Goal: Information Seeking & Learning: Learn about a topic

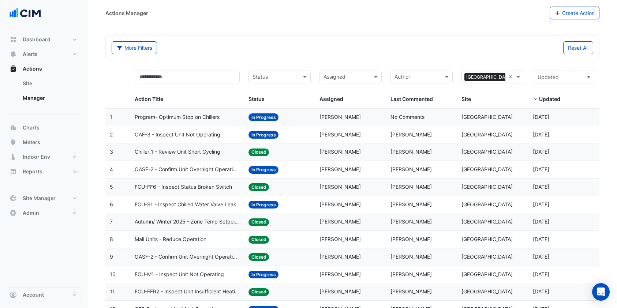
select select "***"
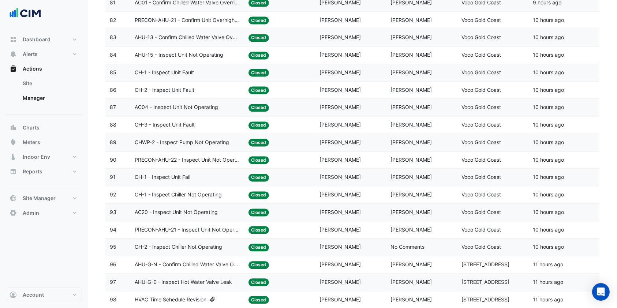
scroll to position [1563, 0]
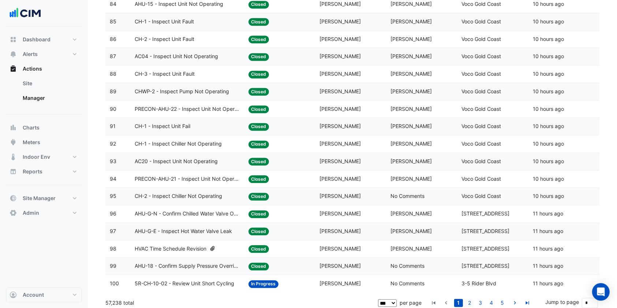
click at [469, 299] on link "2" at bounding box center [469, 303] width 9 height 8
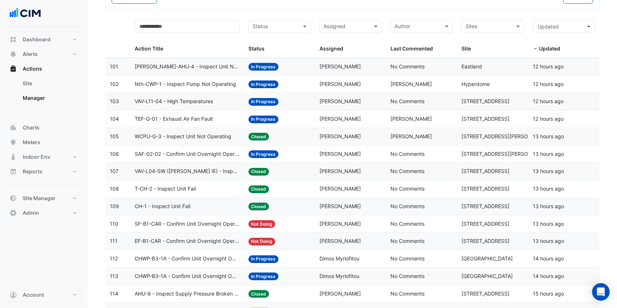
scroll to position [2, 0]
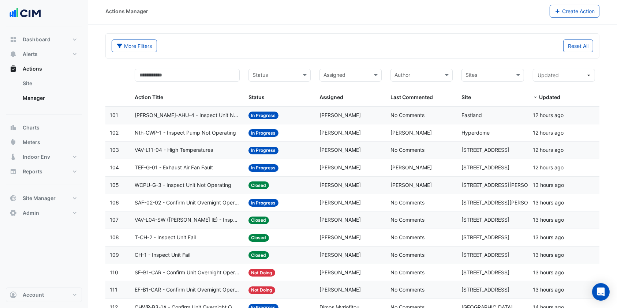
click at [198, 117] on span "Myer-AHU-4 - Inspect Unit Not Operating" at bounding box center [187, 115] width 105 height 8
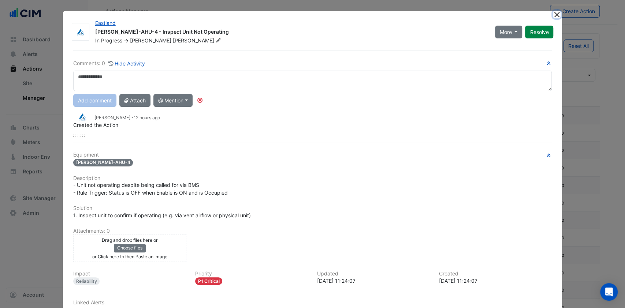
click at [553, 16] on button "Close" at bounding box center [557, 15] width 8 height 8
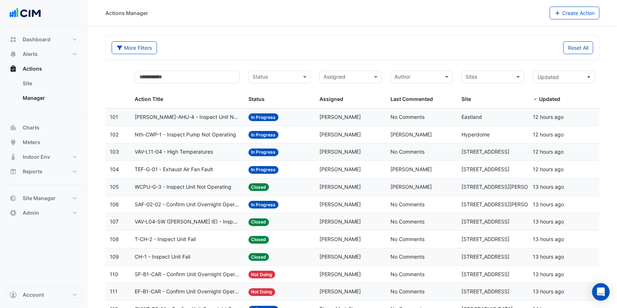
scroll to position [0, 0]
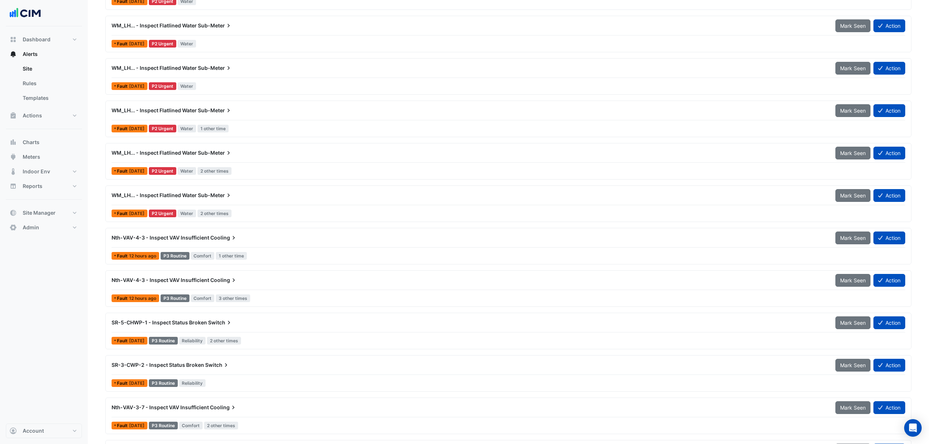
scroll to position [144, 0]
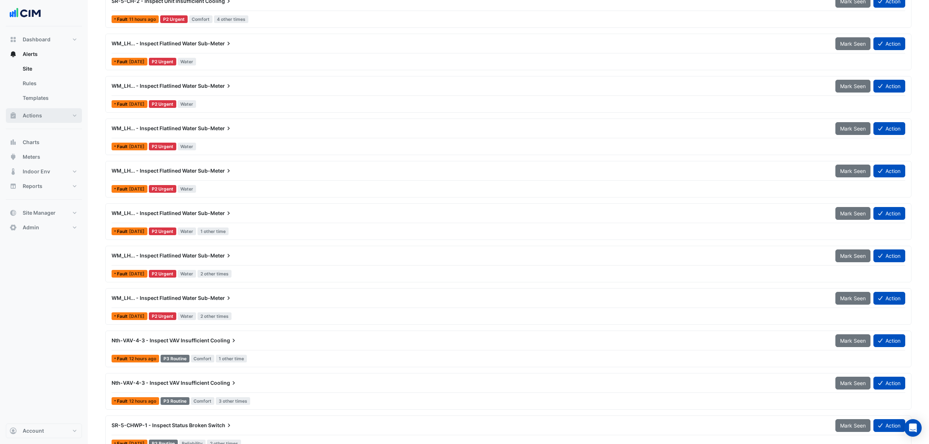
click at [40, 121] on button "Actions" at bounding box center [44, 115] width 76 height 15
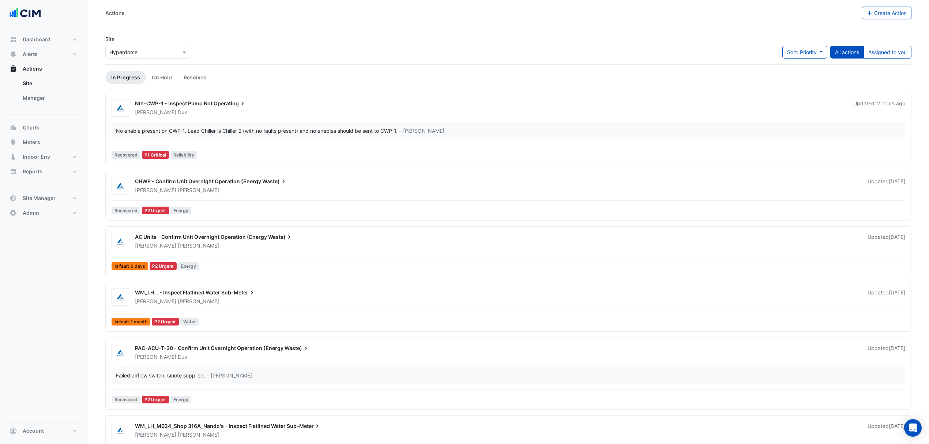
click at [58, 100] on link "Manager" at bounding box center [49, 98] width 65 height 15
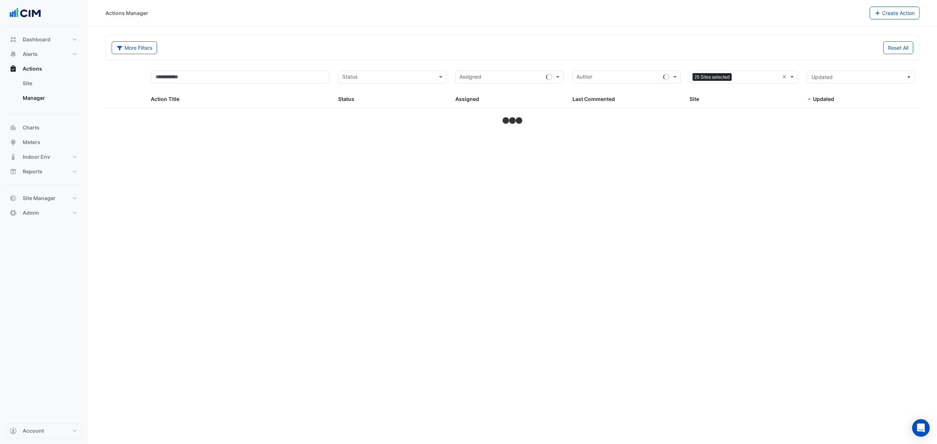
select select "***"
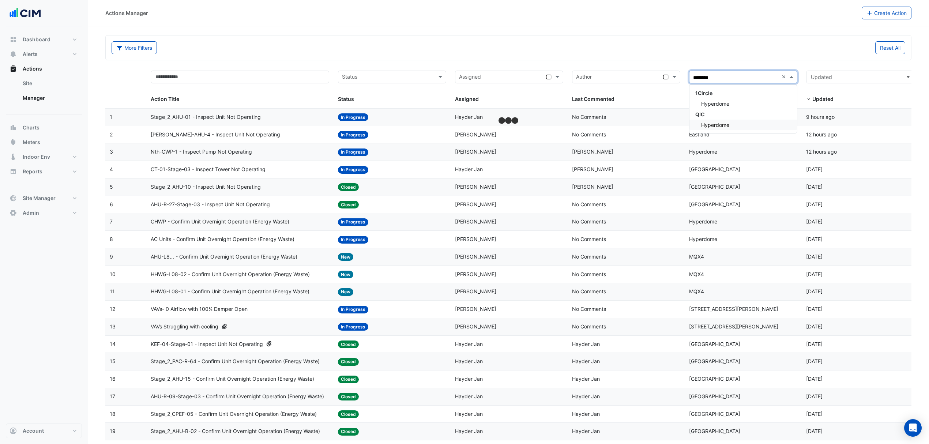
type input "*********"
click at [713, 101] on span "Hyperdome" at bounding box center [715, 104] width 28 height 6
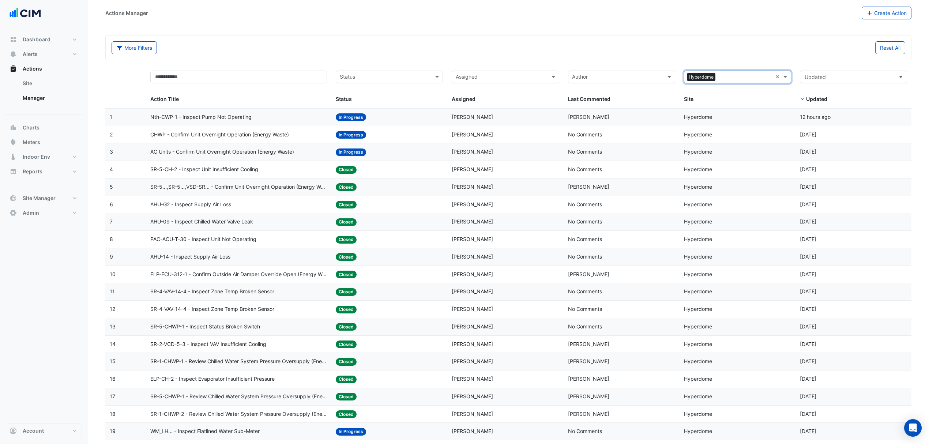
click at [190, 154] on span "AC Units - Confirm Unit Overnight Operation (Energy Waste)" at bounding box center [222, 152] width 144 height 8
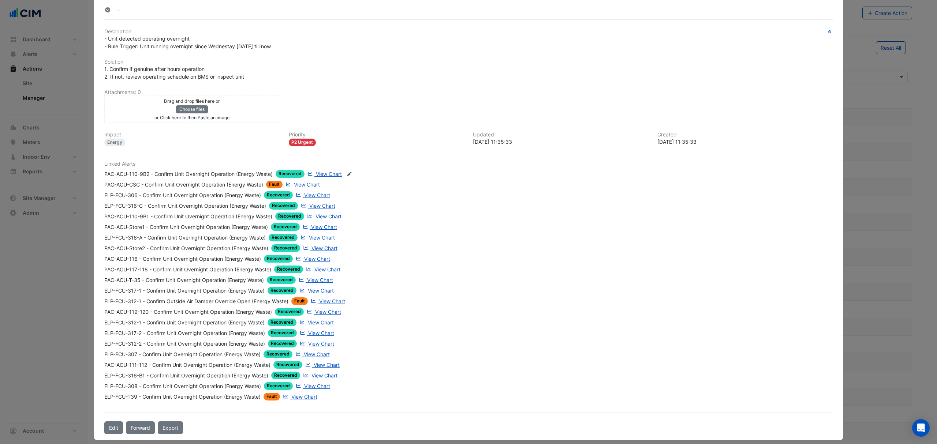
scroll to position [185, 0]
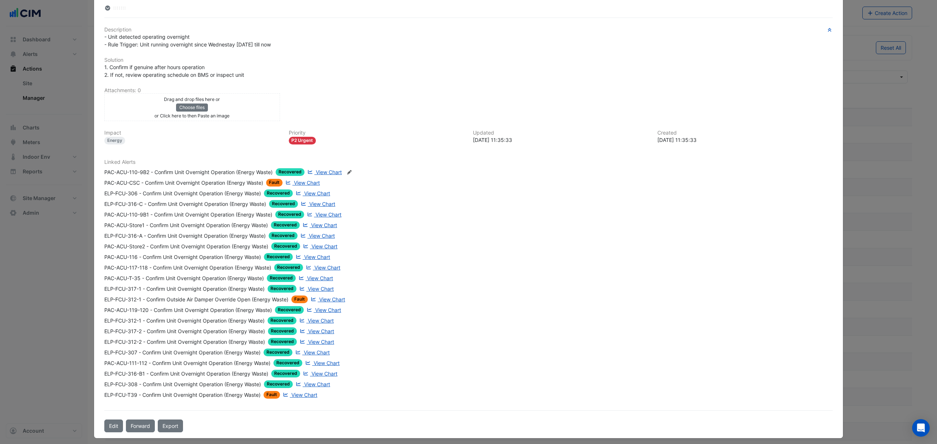
click at [158, 183] on div "PAC-ACU-CSC - Confirm Unit Overnight Operation (Energy Waste)" at bounding box center [183, 183] width 159 height 8
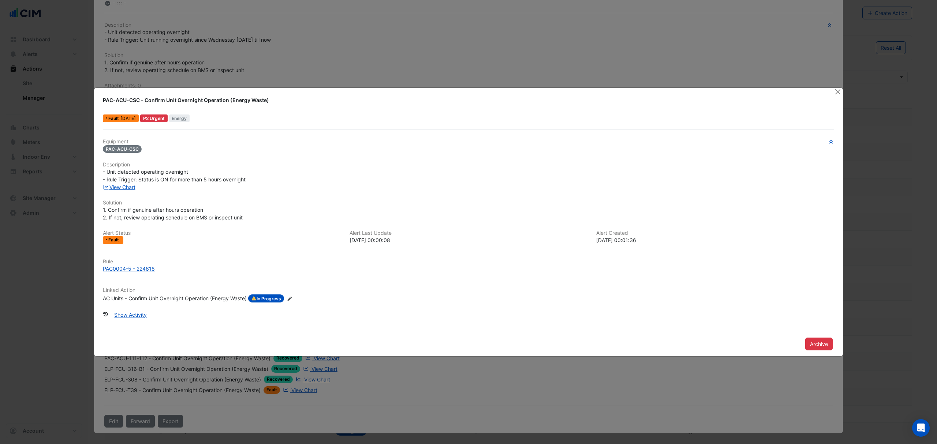
scroll to position [166, 0]
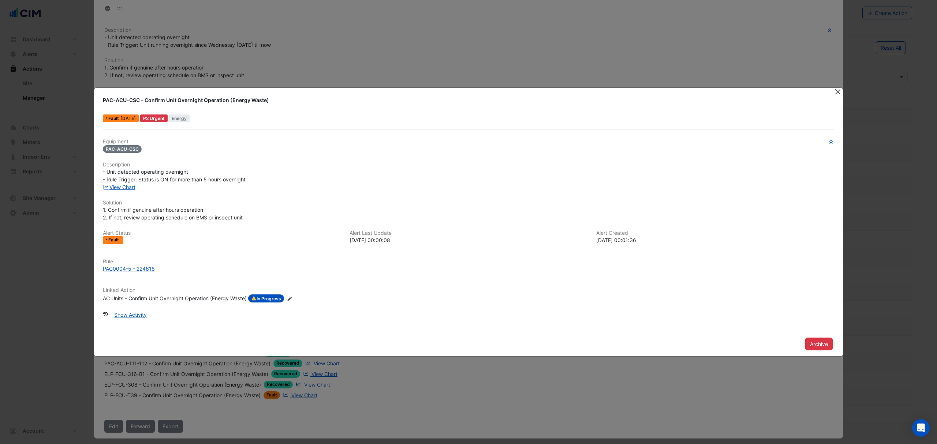
click at [836, 94] on button "Close" at bounding box center [838, 92] width 8 height 8
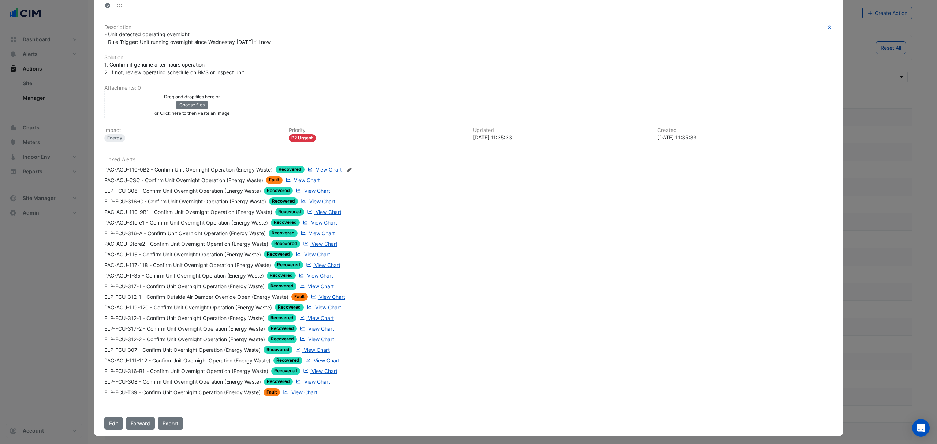
scroll to position [171, 0]
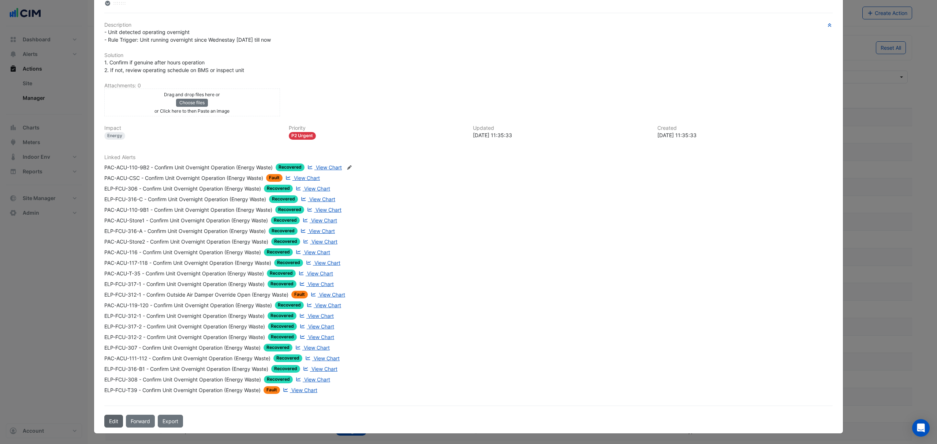
click at [109, 427] on button "Edit" at bounding box center [113, 421] width 19 height 13
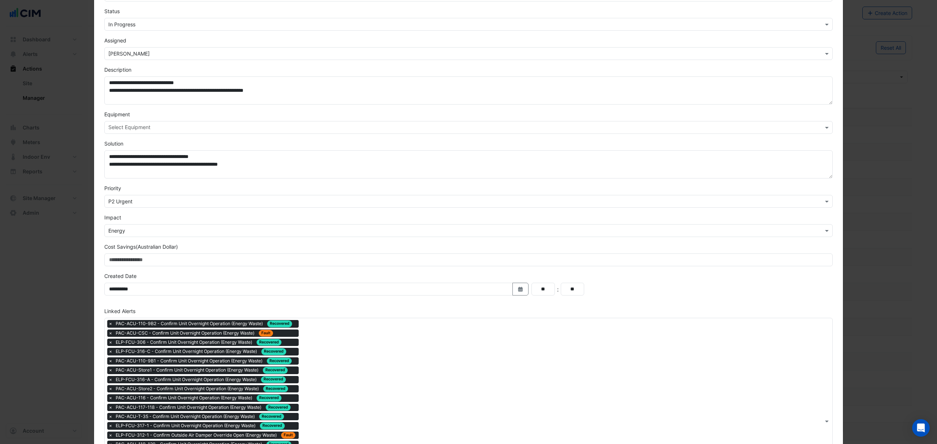
scroll to position [184, 0]
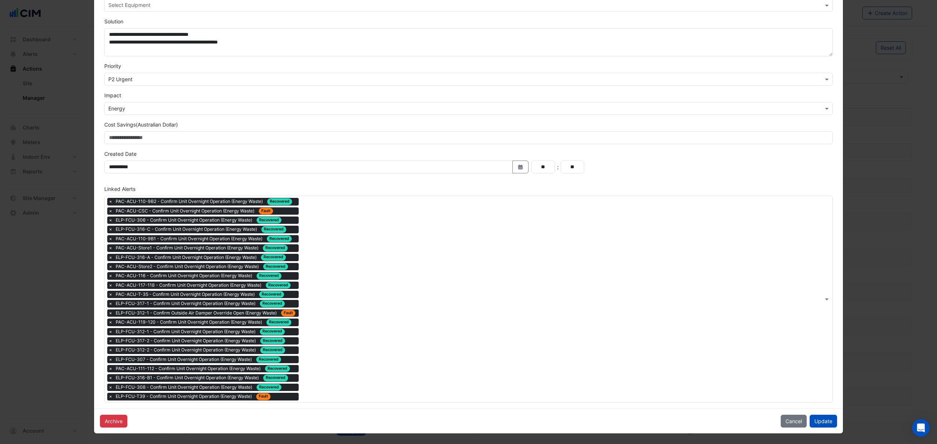
click at [322, 299] on input "text" at bounding box center [562, 300] width 521 height 8
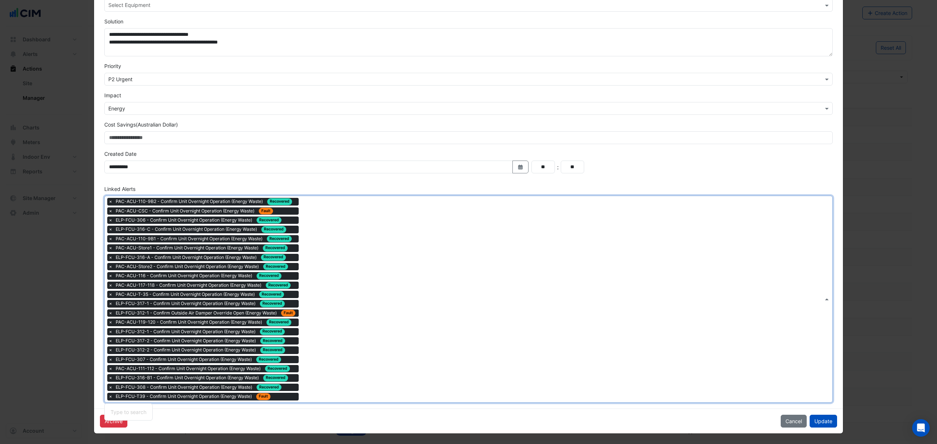
click at [107, 309] on div "× PAC-ACU-110-9B2 - Confirm Unit Overnight Operation (Energy Waste) Recovered ×…" at bounding box center [203, 300] width 193 height 204
click at [107, 314] on span "×" at bounding box center [110, 313] width 7 height 7
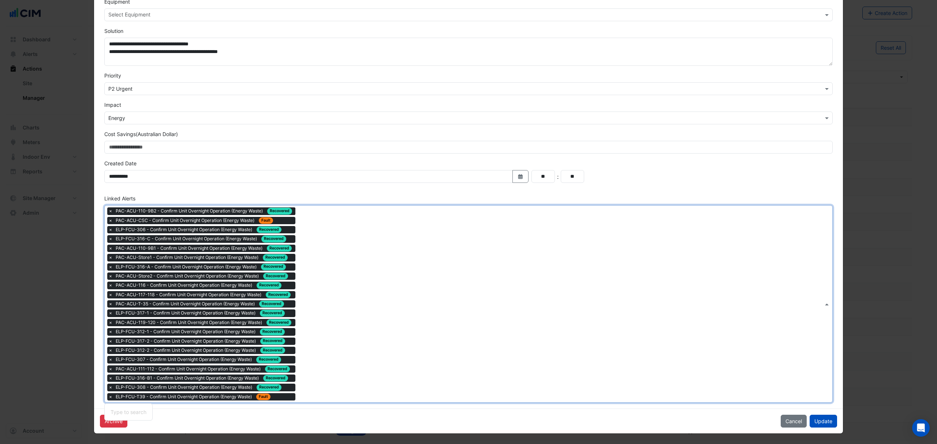
drag, startPoint x: 430, startPoint y: 336, endPoint x: 423, endPoint y: 337, distance: 7.4
click at [430, 336] on div "× PAC-ACU-110-9B2 - Confirm Unit Overnight Operation (Energy Waste) Recovered ×…" at bounding box center [464, 304] width 718 height 197
click at [820, 423] on button "Update" at bounding box center [822, 421] width 27 height 13
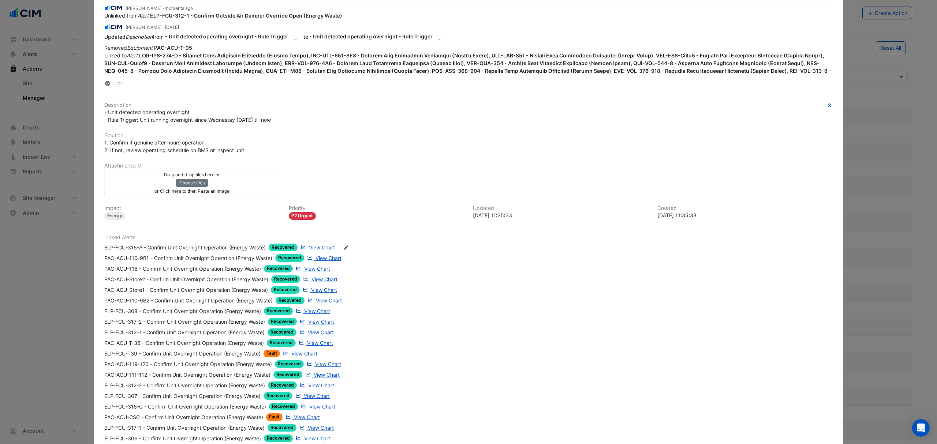
scroll to position [0, 0]
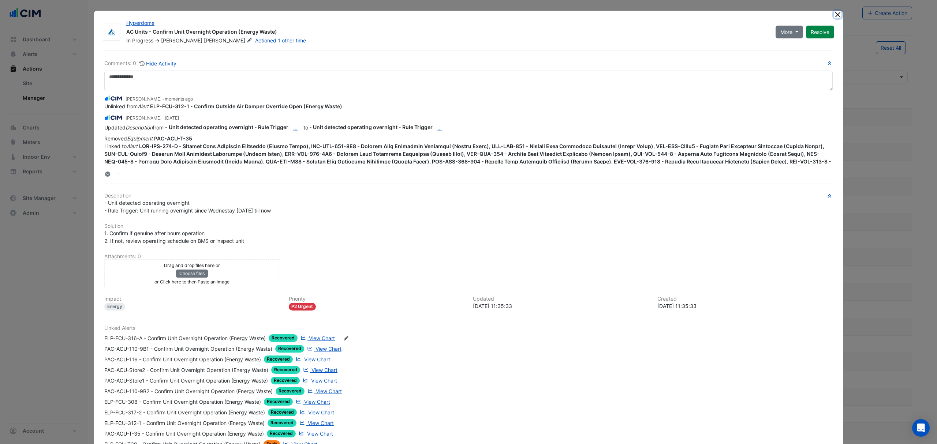
click at [834, 14] on button "Close" at bounding box center [838, 15] width 8 height 8
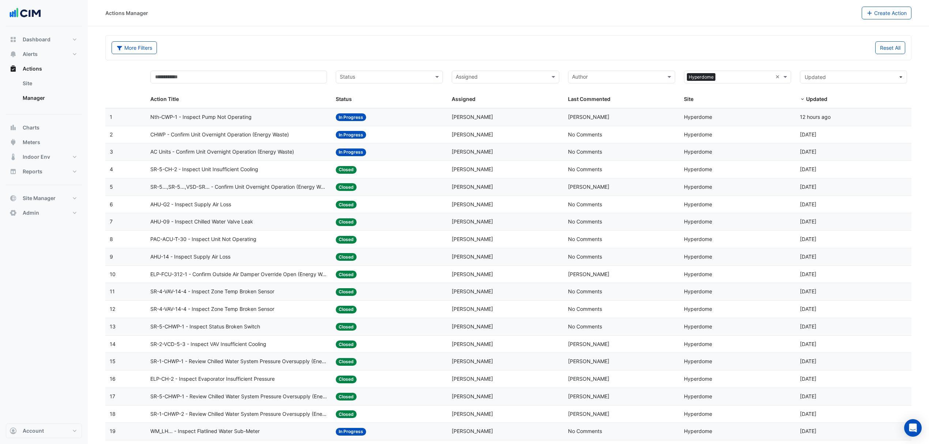
click at [228, 136] on span "CHWP - Confirm Unit Overnight Operation (Energy Waste)" at bounding box center [219, 135] width 139 height 8
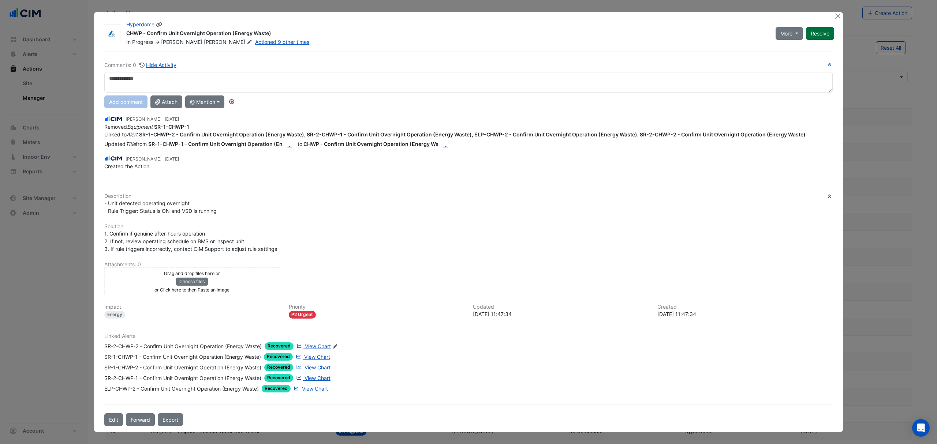
click at [820, 33] on button "Resolve" at bounding box center [820, 33] width 28 height 13
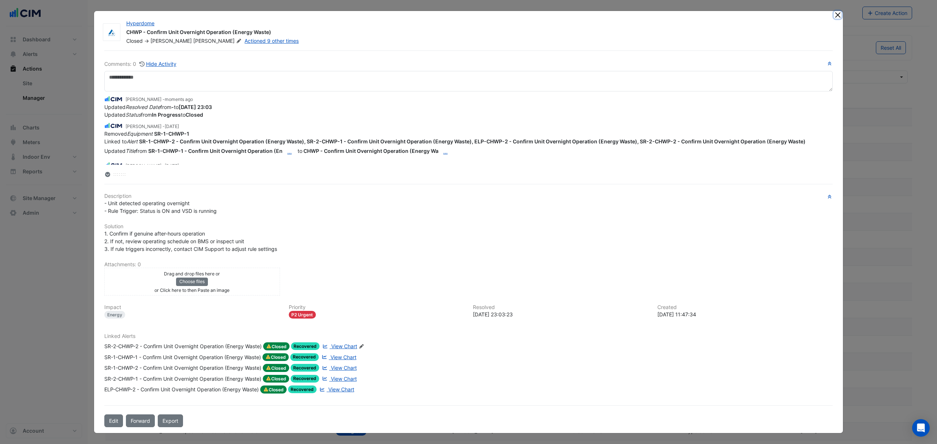
click at [839, 17] on button "Close" at bounding box center [838, 15] width 8 height 8
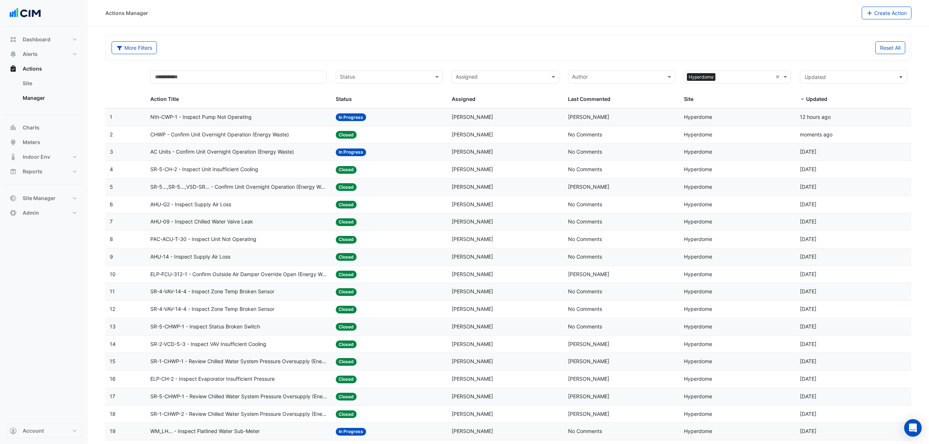
click at [239, 156] on span "AC Units - Confirm Unit Overnight Operation (Energy Waste)" at bounding box center [222, 152] width 144 height 8
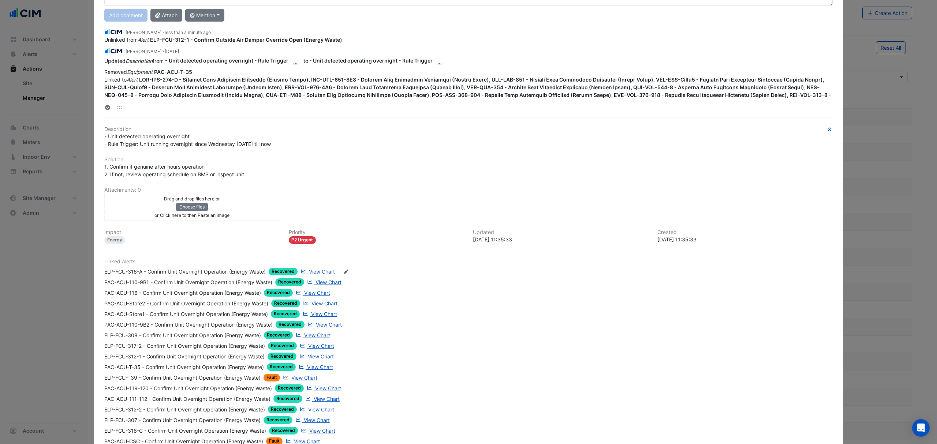
scroll to position [179, 0]
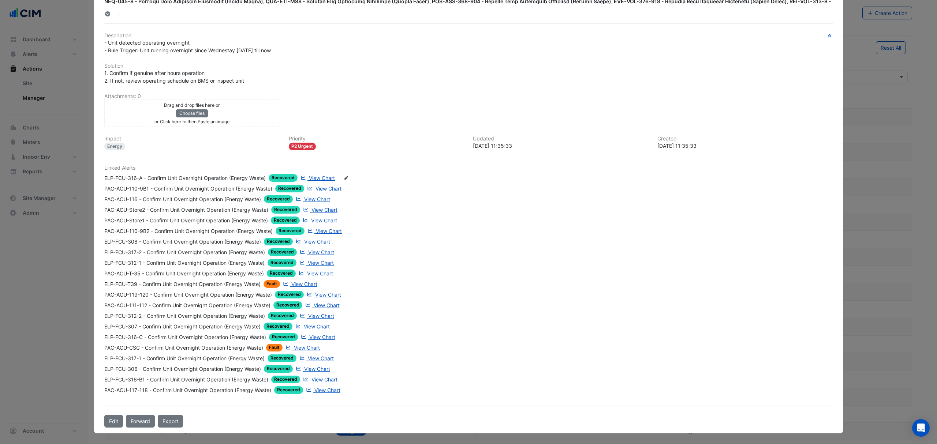
click at [303, 282] on span "View Chart" at bounding box center [304, 284] width 26 height 6
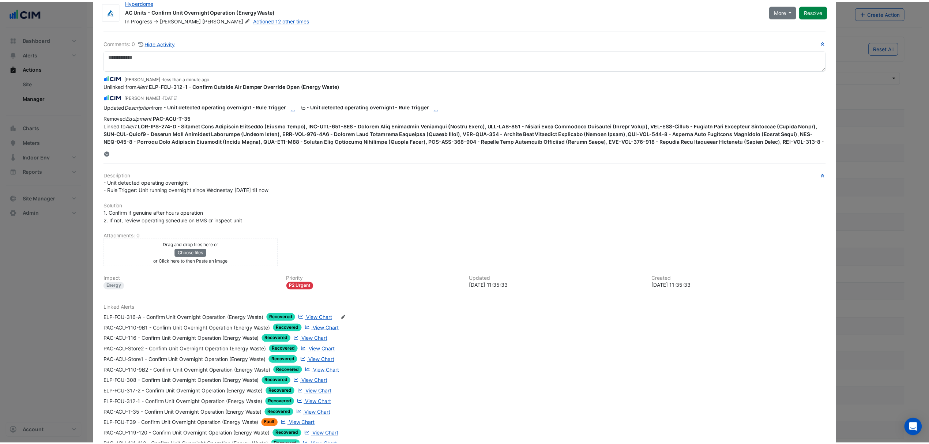
scroll to position [0, 0]
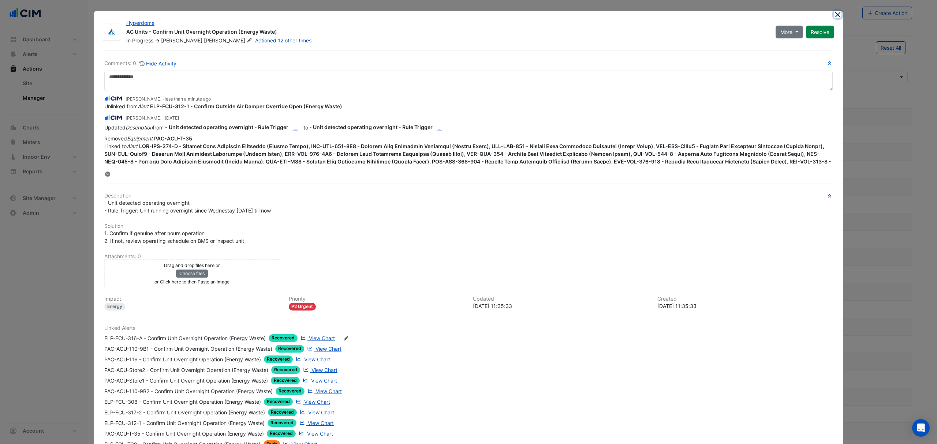
click at [834, 12] on button "Close" at bounding box center [838, 15] width 8 height 8
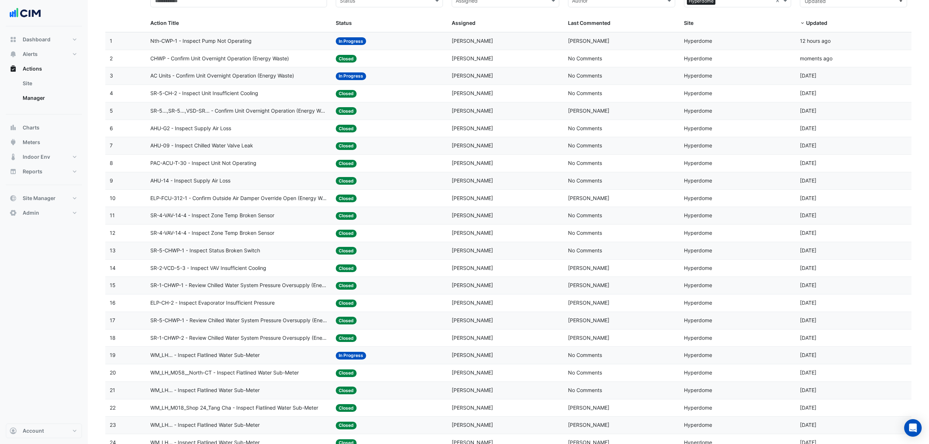
scroll to position [195, 0]
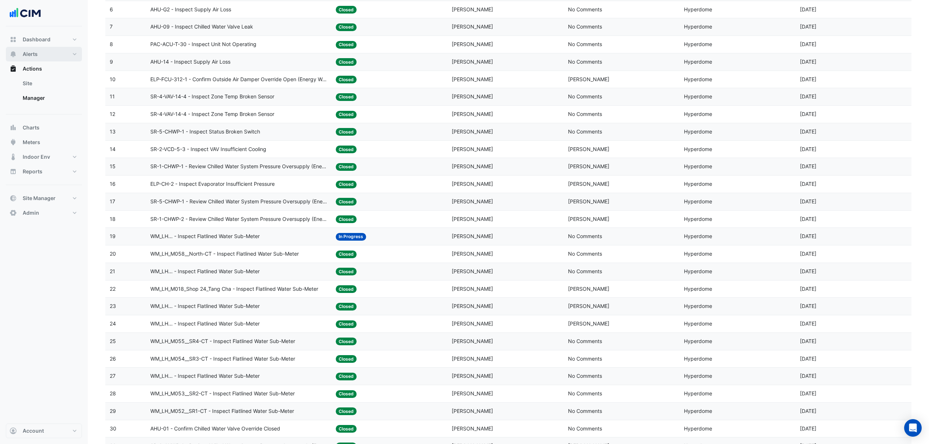
click at [44, 55] on button "Alerts" at bounding box center [44, 54] width 76 height 15
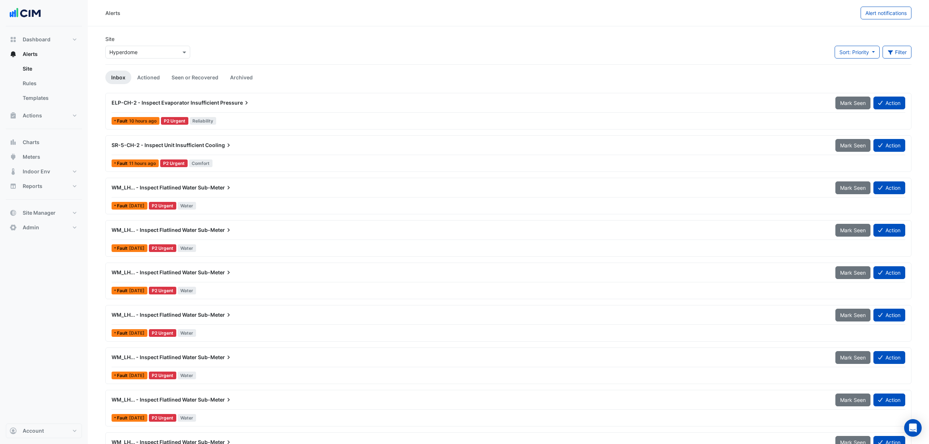
click at [155, 47] on div "× Hyperdome" at bounding box center [147, 52] width 85 height 13
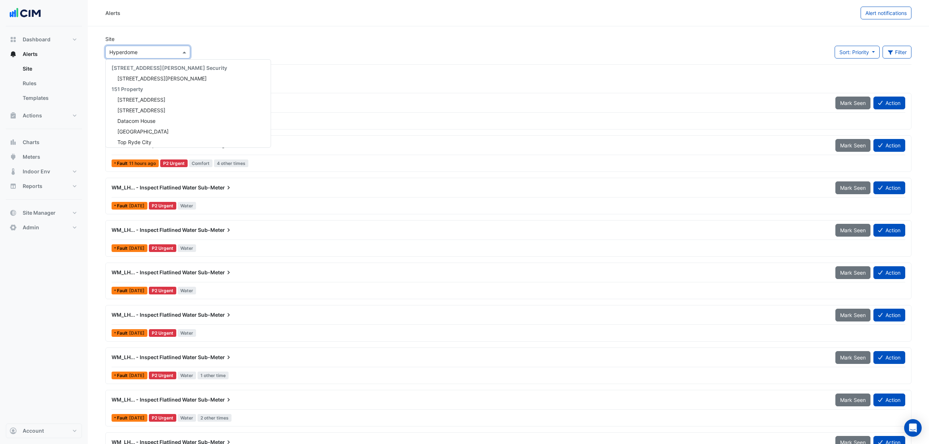
scroll to position [98, 0]
type input "***"
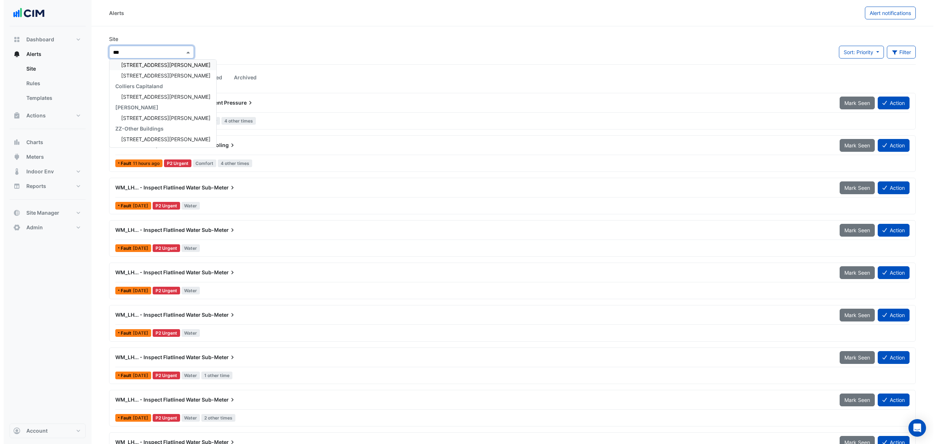
scroll to position [14, 0]
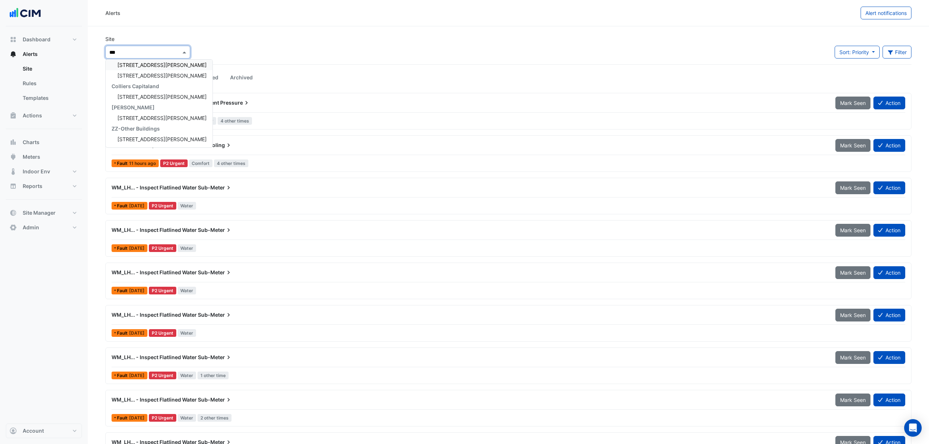
click at [151, 64] on span "100 Arthur Street" at bounding box center [161, 65] width 89 height 6
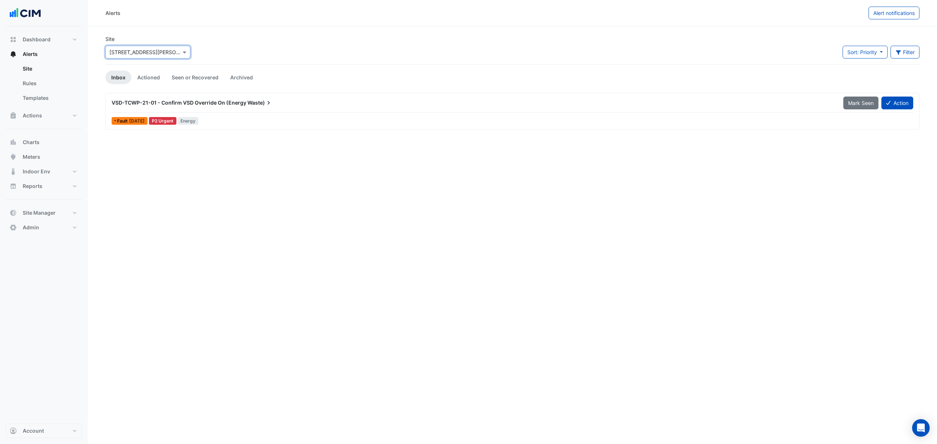
click at [200, 100] on span "VSD-TCWP-21-01 - Confirm VSD Override On (Energy" at bounding box center [179, 103] width 135 height 6
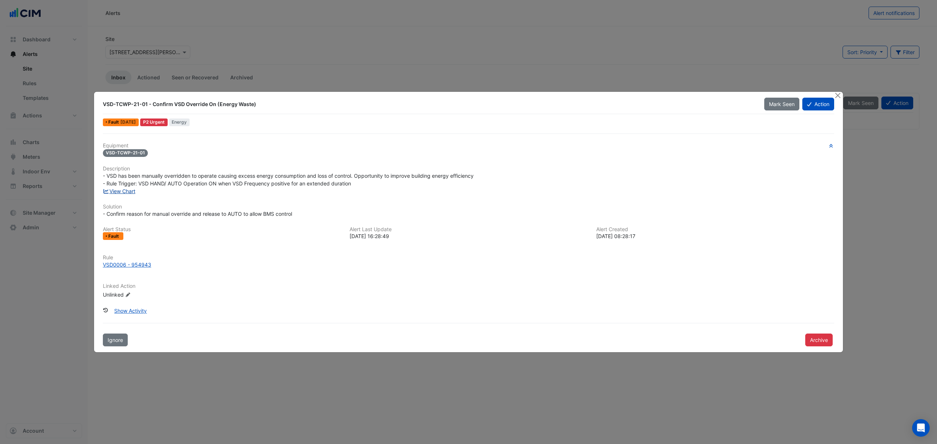
click at [131, 190] on link "View Chart" at bounding box center [119, 191] width 33 height 6
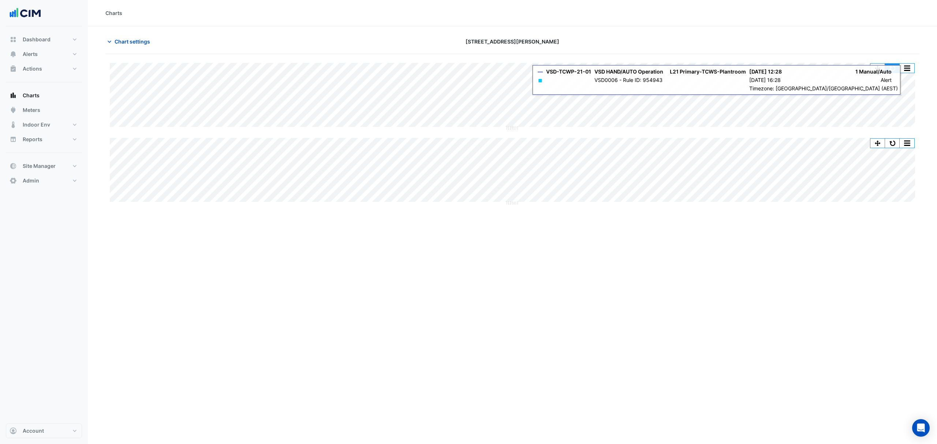
click at [892, 71] on button "button" at bounding box center [892, 68] width 15 height 9
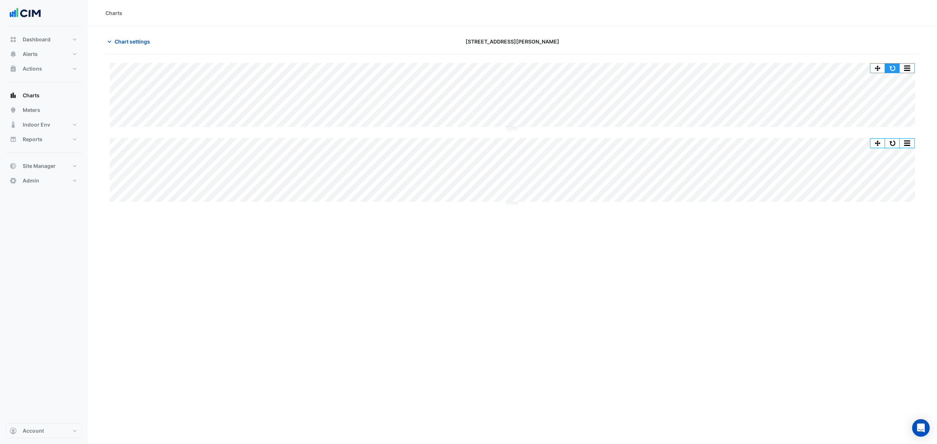
click at [888, 69] on button "button" at bounding box center [892, 68] width 15 height 9
click at [126, 38] on span "Chart settings" at bounding box center [132, 42] width 35 height 8
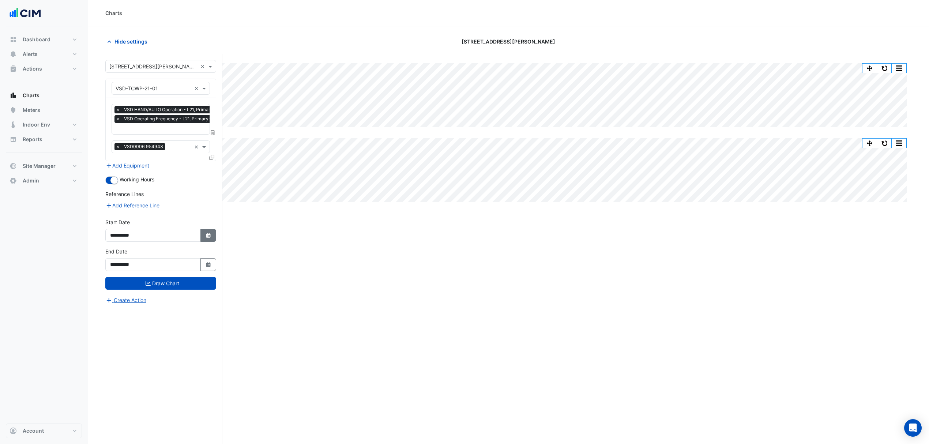
click at [209, 233] on icon "button" at bounding box center [208, 235] width 4 height 5
select select "*"
select select "****"
click at [117, 133] on button "Previous month" at bounding box center [117, 139] width 9 height 12
select select "*"
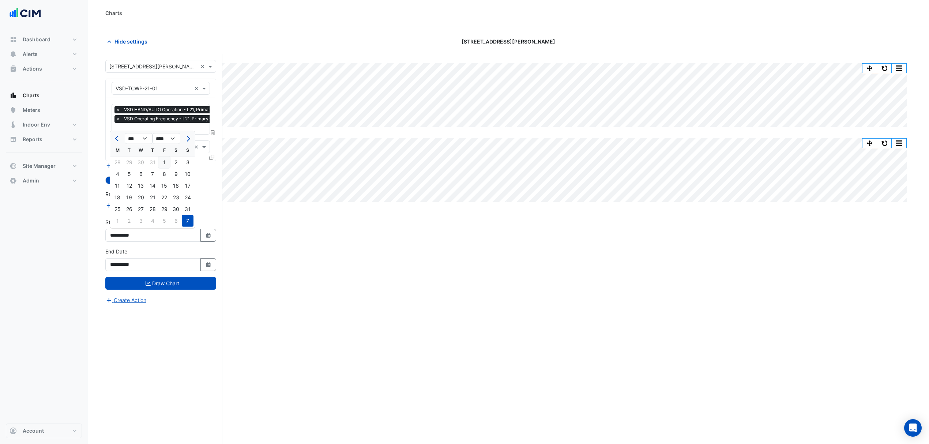
drag, startPoint x: 164, startPoint y: 158, endPoint x: 176, endPoint y: 174, distance: 19.9
click at [164, 159] on div "1" at bounding box center [164, 163] width 12 height 12
type input "**********"
click at [177, 280] on button "Draw Chart" at bounding box center [160, 283] width 111 height 13
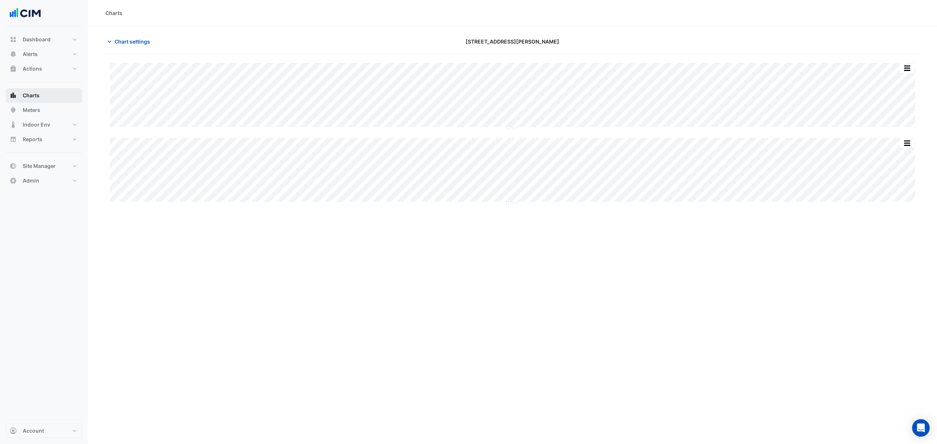
click at [43, 91] on button "Charts" at bounding box center [44, 95] width 76 height 15
click at [46, 50] on button "Alerts" at bounding box center [44, 54] width 76 height 15
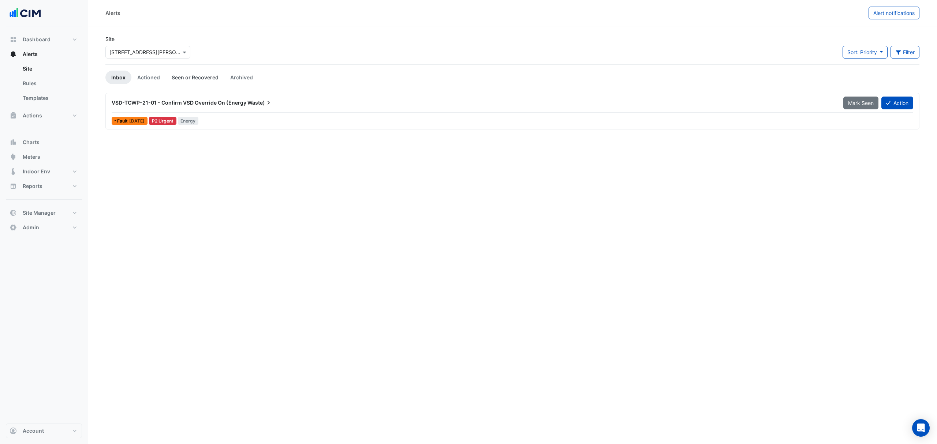
click at [175, 75] on link "Seen or Recovered" at bounding box center [195, 78] width 59 height 14
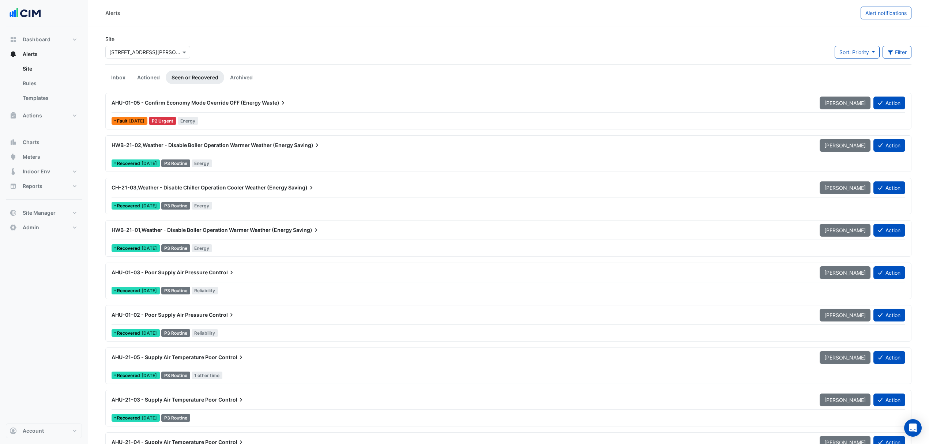
click at [216, 100] on span "AHU-01-05 - Confirm Economy Mode Override OFF (Energy" at bounding box center [186, 103] width 149 height 6
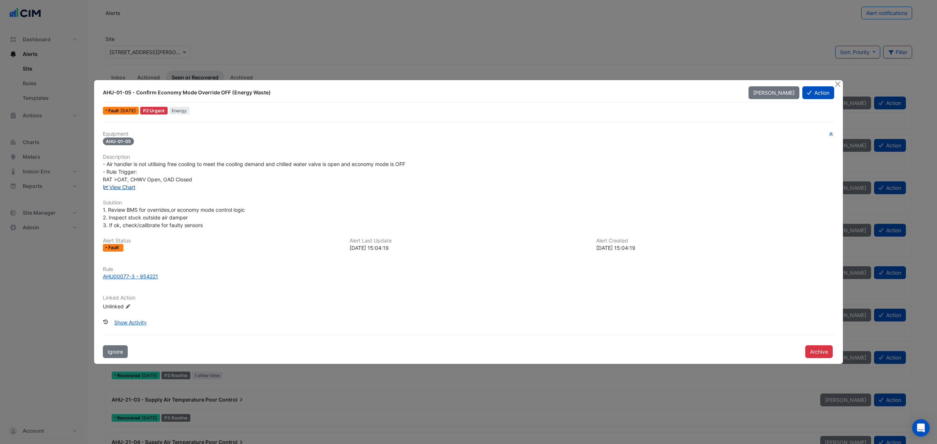
click at [132, 187] on link "View Chart" at bounding box center [119, 187] width 33 height 6
click at [836, 83] on button "Close" at bounding box center [838, 84] width 8 height 8
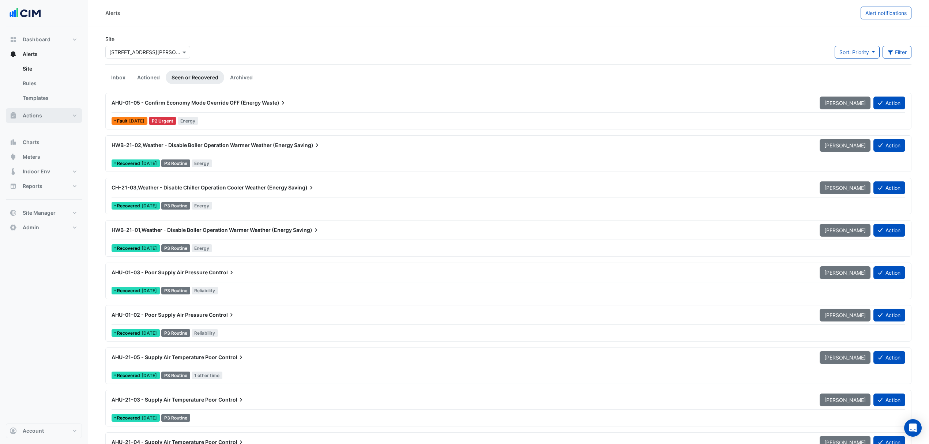
click at [56, 113] on button "Actions" at bounding box center [44, 115] width 76 height 15
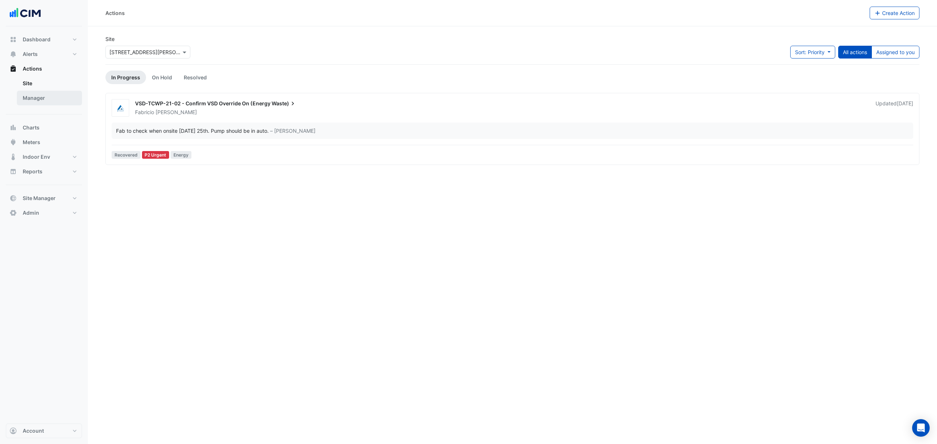
click at [40, 97] on link "Manager" at bounding box center [49, 98] width 65 height 15
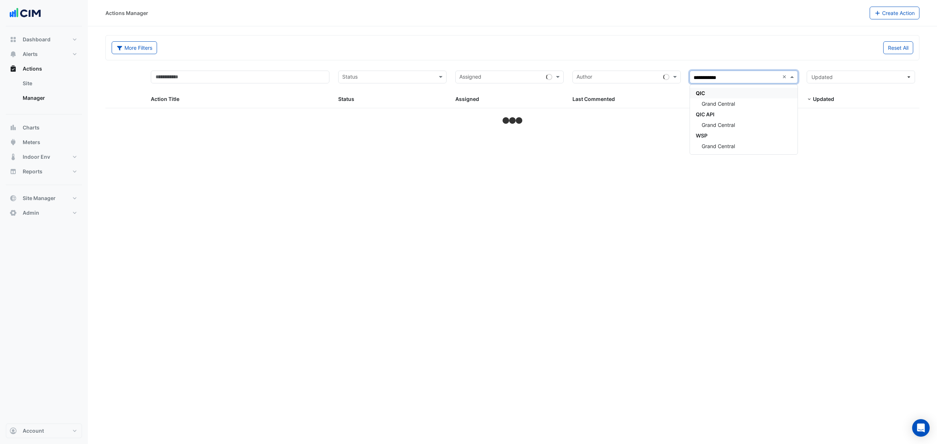
type input "**********"
drag, startPoint x: 748, startPoint y: 110, endPoint x: 739, endPoint y: 115, distance: 10.0
click at [741, 114] on div "QIC API" at bounding box center [744, 114] width 108 height 11
type input "**********"
click at [722, 100] on div "Grand Central" at bounding box center [744, 103] width 108 height 11
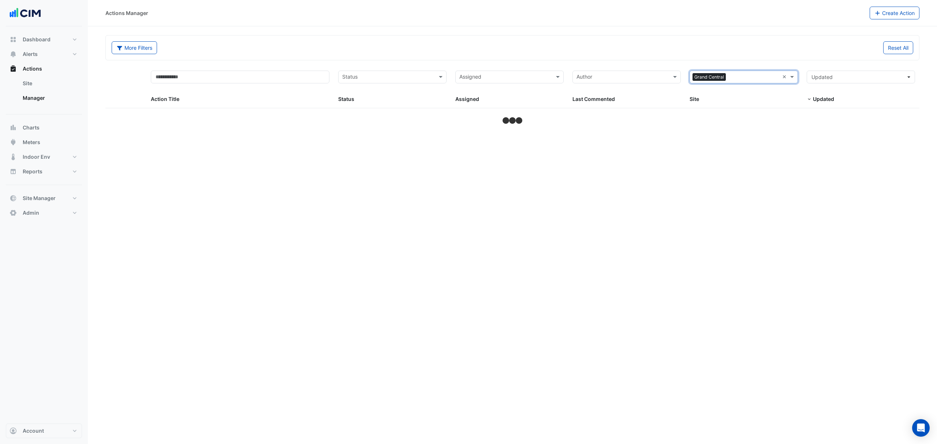
select select "***"
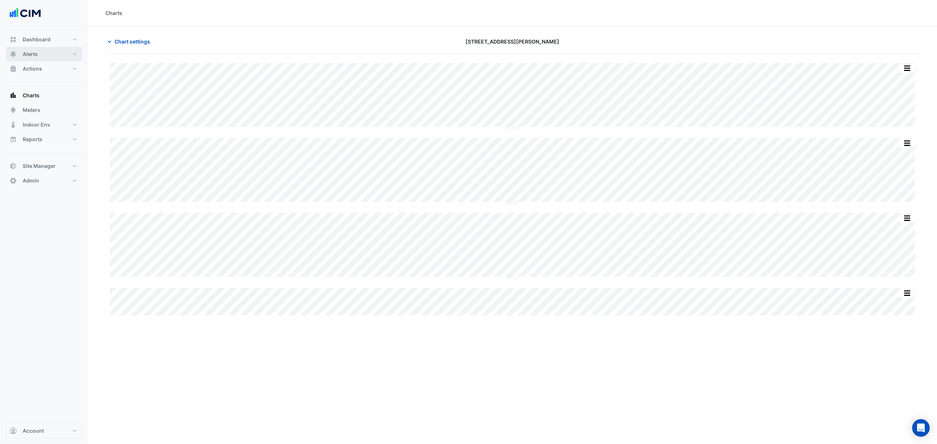
click at [47, 52] on button "Alerts" at bounding box center [44, 54] width 76 height 15
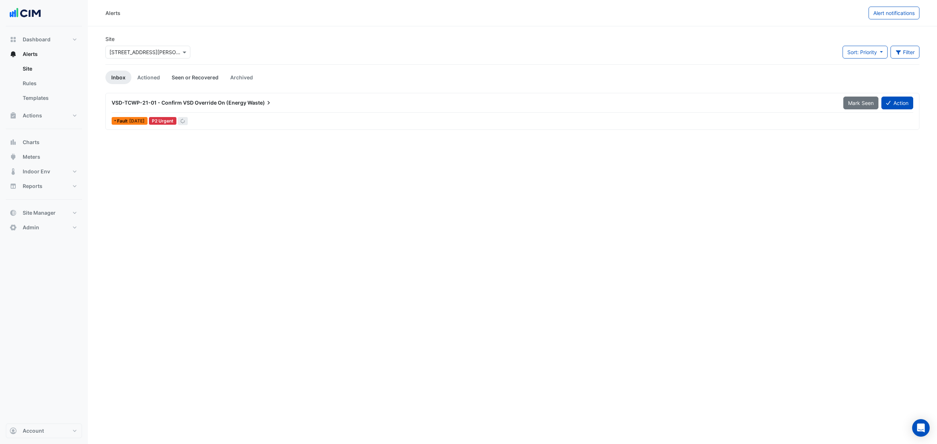
click at [204, 79] on link "Seen or Recovered" at bounding box center [195, 78] width 59 height 14
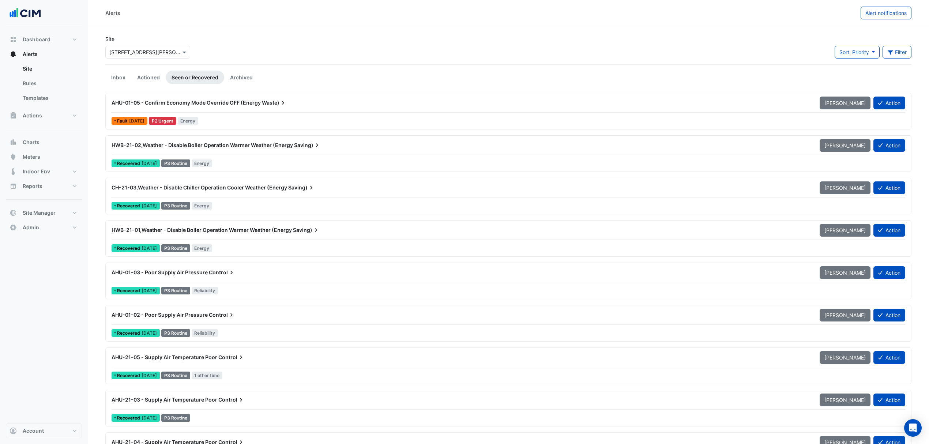
click at [220, 103] on span "AHU-01-05 - Confirm Economy Mode Override OFF (Energy" at bounding box center [186, 103] width 149 height 6
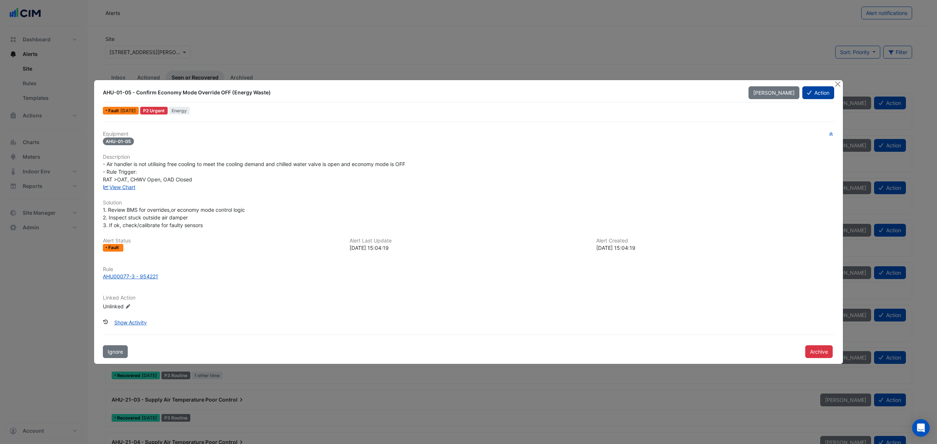
click at [833, 86] on button "Action" at bounding box center [818, 92] width 32 height 13
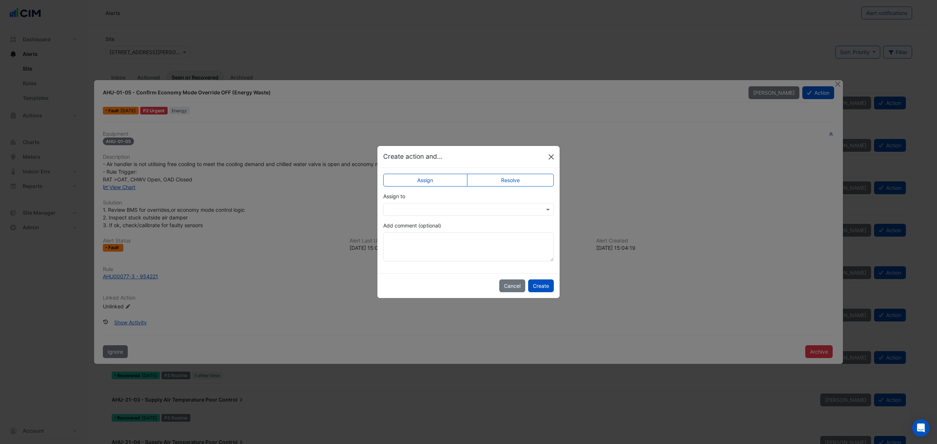
click at [550, 158] on button "Close" at bounding box center [551, 156] width 11 height 11
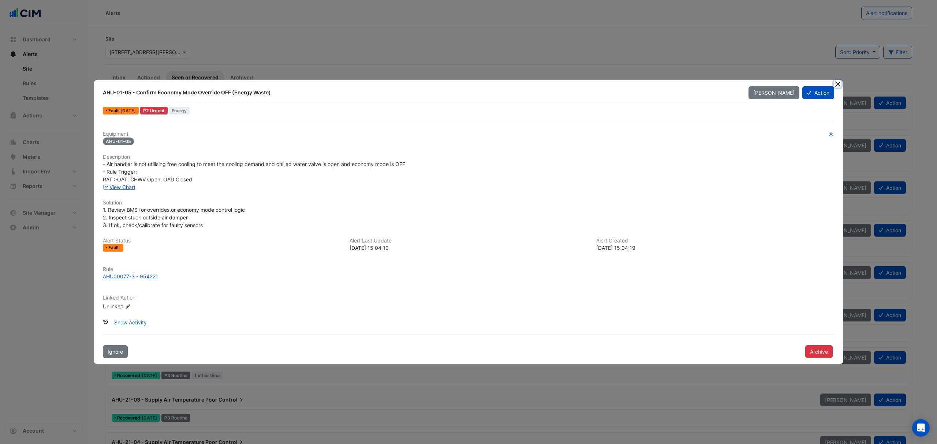
click at [836, 84] on button "Close" at bounding box center [838, 84] width 8 height 8
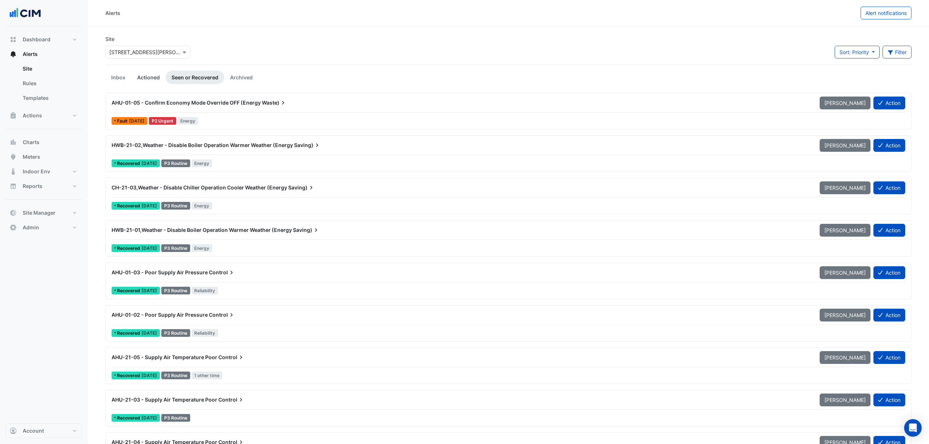
click at [152, 72] on link "Actioned" at bounding box center [148, 78] width 34 height 14
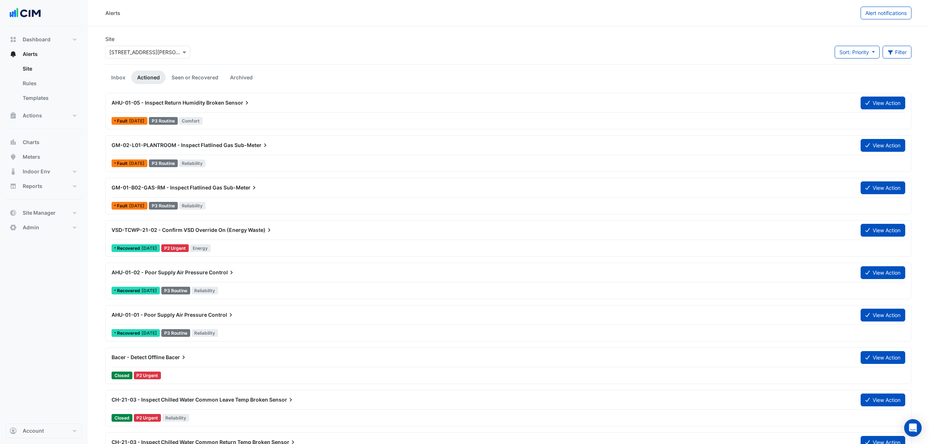
click at [205, 99] on div "AHU-01-05 - Inspect Return Humidity Broken Sensor" at bounding box center [481, 102] width 749 height 13
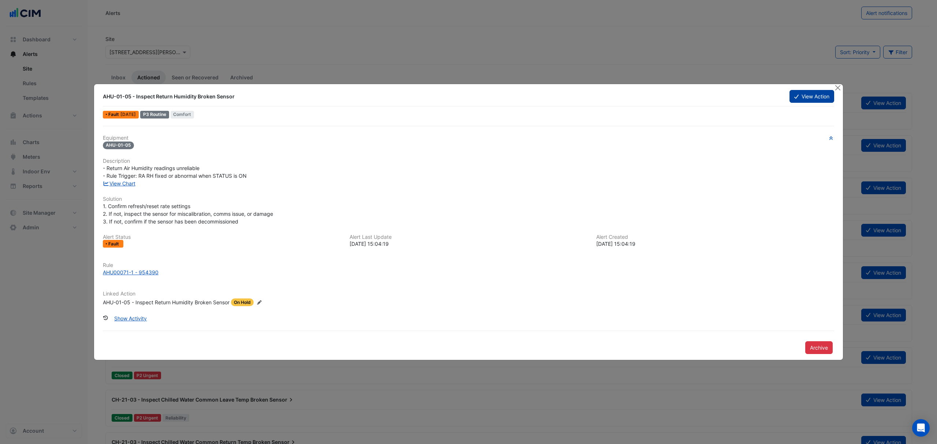
click at [814, 97] on button "View Action" at bounding box center [811, 96] width 45 height 13
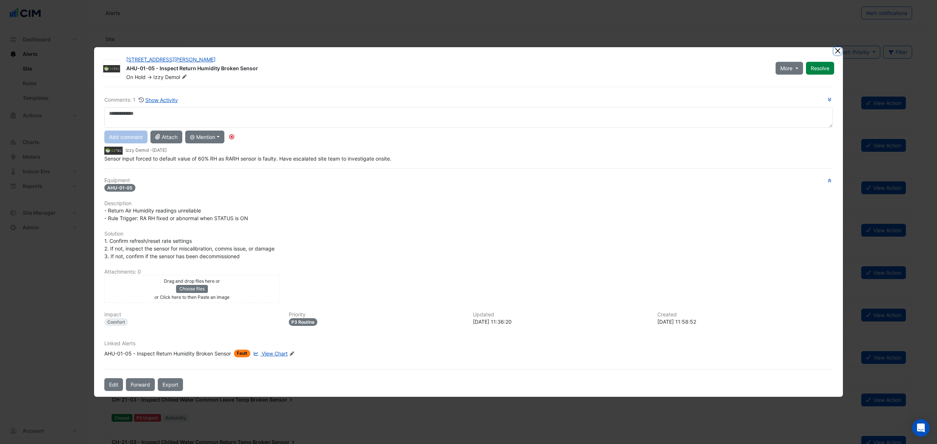
click at [834, 49] on button "Close" at bounding box center [838, 51] width 8 height 8
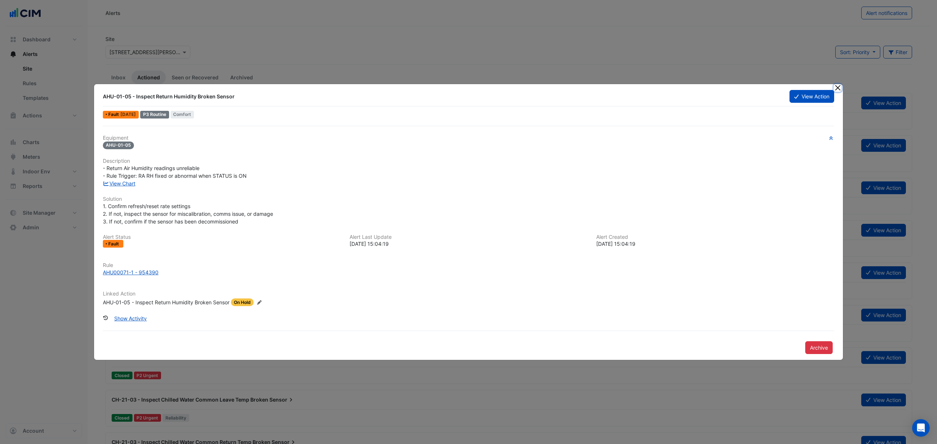
click at [836, 88] on button "Close" at bounding box center [838, 88] width 8 height 8
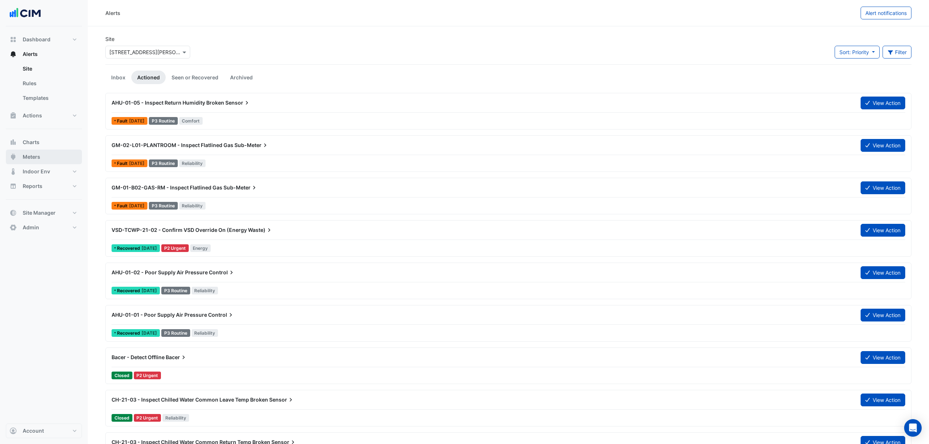
click at [34, 157] on span "Meters" at bounding box center [32, 156] width 18 height 7
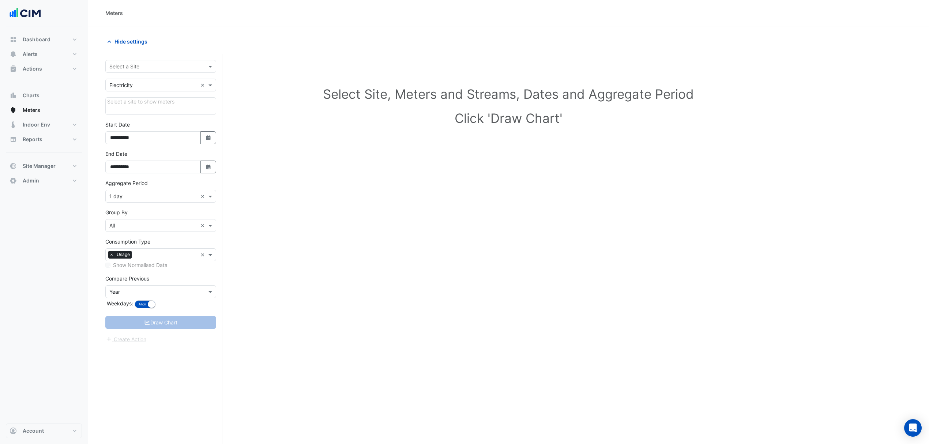
click at [145, 68] on input "text" at bounding box center [153, 67] width 88 height 8
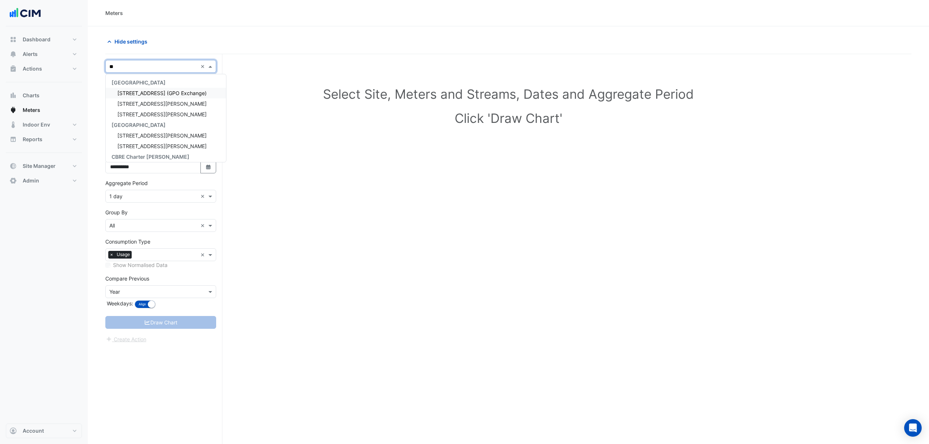
type input "***"
click at [158, 94] on span "100 Arthur Street" at bounding box center [161, 93] width 89 height 6
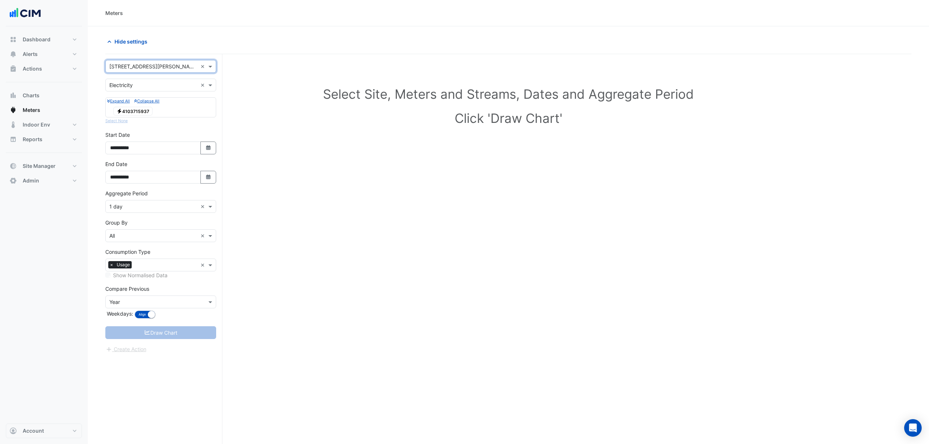
click at [143, 109] on span "Electricity 4103715937" at bounding box center [132, 111] width 39 height 9
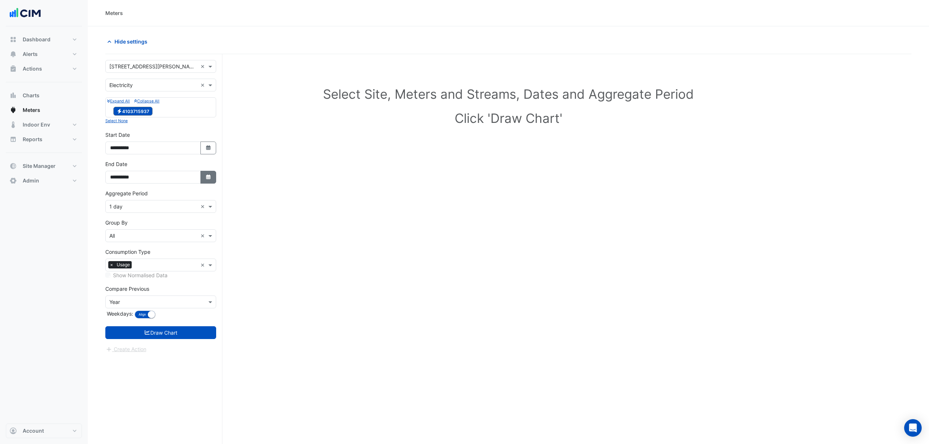
click at [205, 178] on icon "Select Date" at bounding box center [208, 177] width 7 height 5
click at [190, 81] on button "Next month" at bounding box center [187, 81] width 9 height 12
select select "*"
click at [132, 126] on div "16" at bounding box center [129, 128] width 12 height 12
type input "**********"
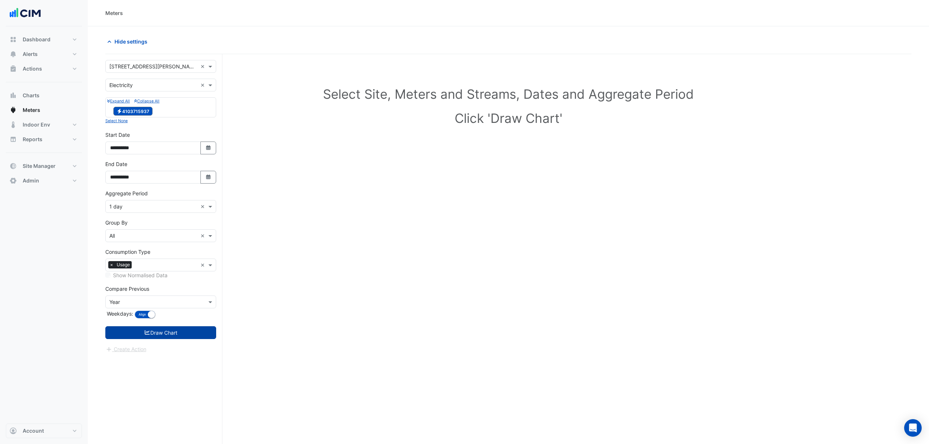
click at [158, 328] on button "Draw Chart" at bounding box center [160, 332] width 111 height 13
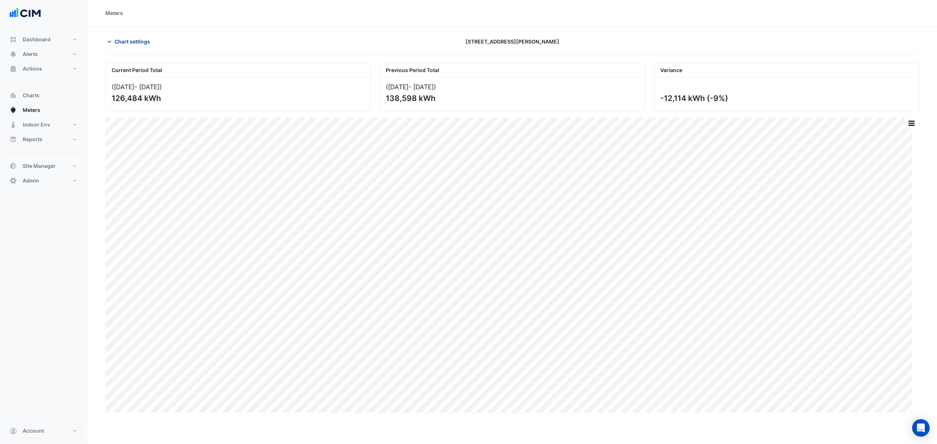
click at [126, 36] on button "Chart settings" at bounding box center [129, 41] width 49 height 13
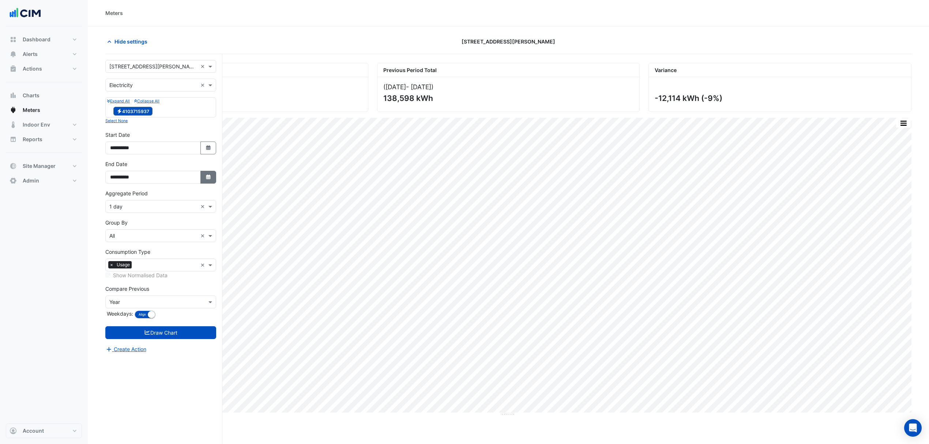
click at [205, 175] on icon "Select Date" at bounding box center [208, 177] width 7 height 5
select select "*"
click at [186, 114] on div "14" at bounding box center [188, 117] width 12 height 12
type input "**********"
click at [194, 328] on button "Draw Chart" at bounding box center [160, 332] width 111 height 13
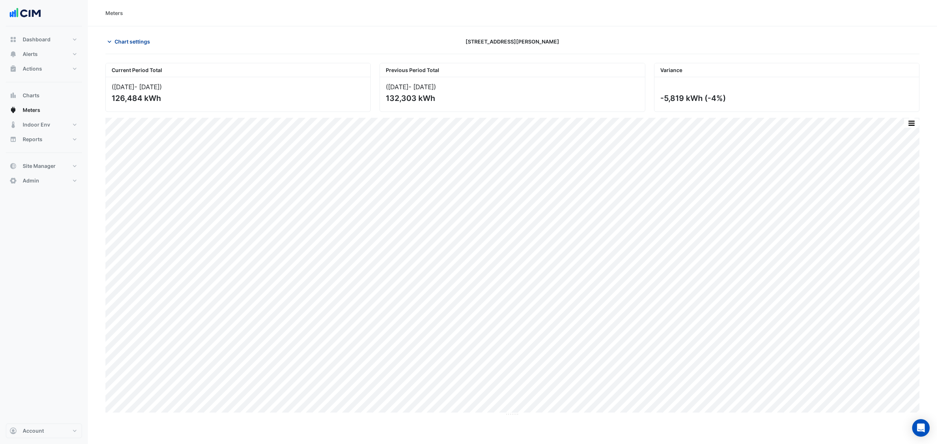
click at [138, 44] on span "Chart settings" at bounding box center [132, 42] width 35 height 8
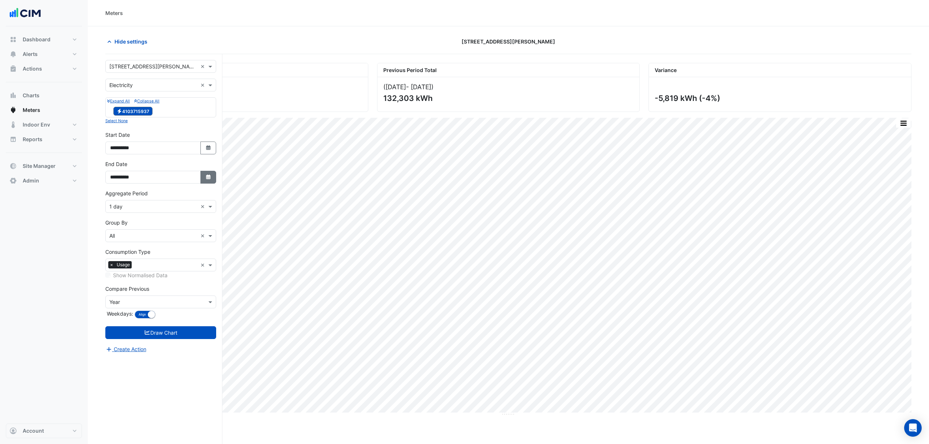
click at [205, 179] on icon "Select Date" at bounding box center [208, 177] width 7 height 5
select select "*"
click at [177, 119] on div "13" at bounding box center [176, 117] width 12 height 12
type input "**********"
click at [167, 332] on button "Draw Chart" at bounding box center [160, 332] width 111 height 13
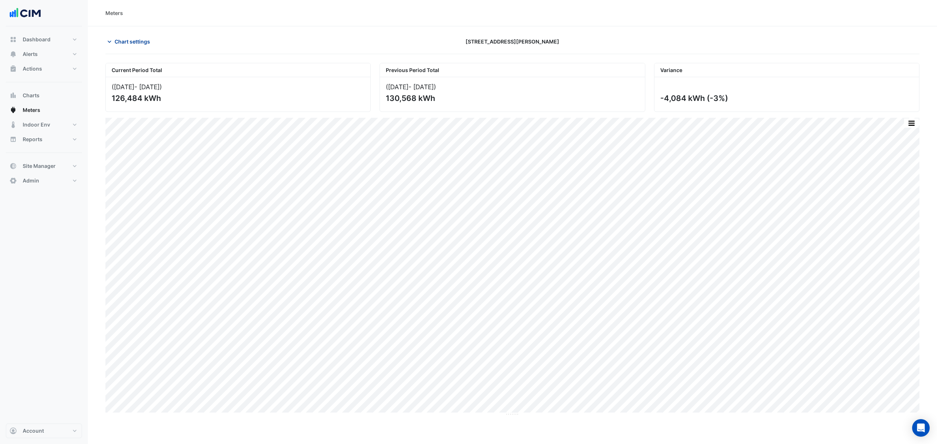
click at [131, 38] on span "Chart settings" at bounding box center [132, 42] width 35 height 8
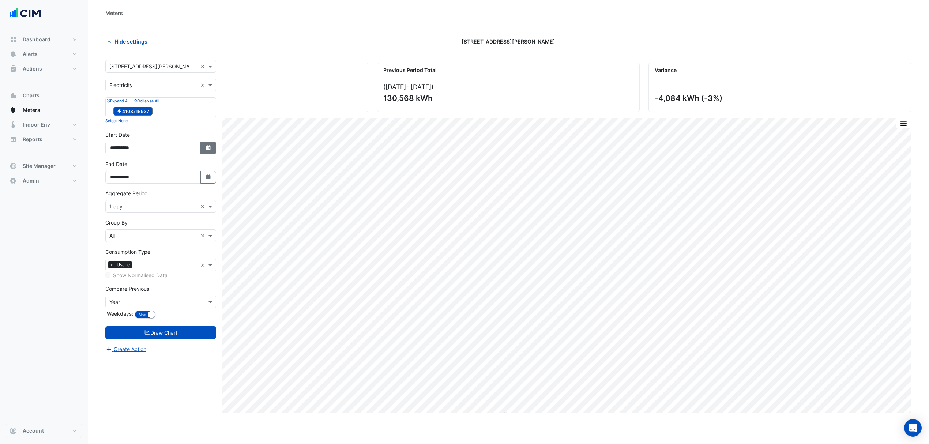
click at [204, 146] on button "Select Date" at bounding box center [209, 148] width 16 height 13
select select "*"
select select "****"
click at [191, 50] on button "Next month" at bounding box center [187, 51] width 9 height 12
select select "*"
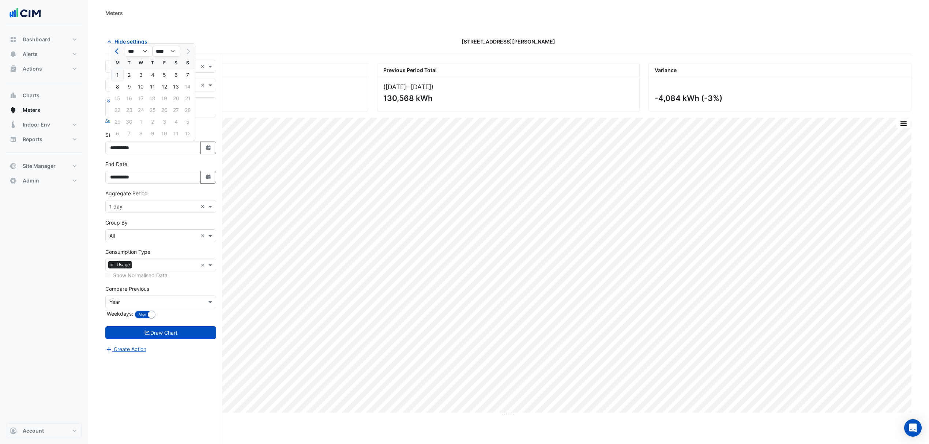
click at [119, 75] on div "1" at bounding box center [118, 75] width 12 height 12
type input "**********"
click at [169, 330] on button "Draw Chart" at bounding box center [160, 332] width 111 height 13
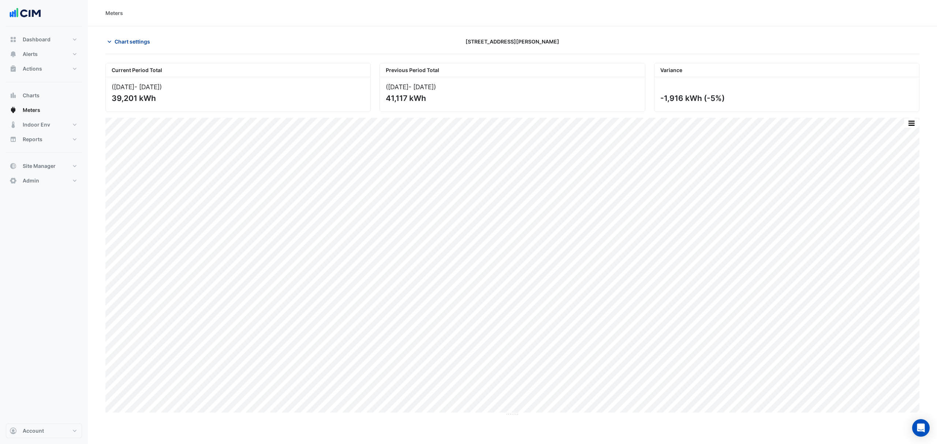
click at [131, 46] on button "Chart settings" at bounding box center [129, 41] width 49 height 13
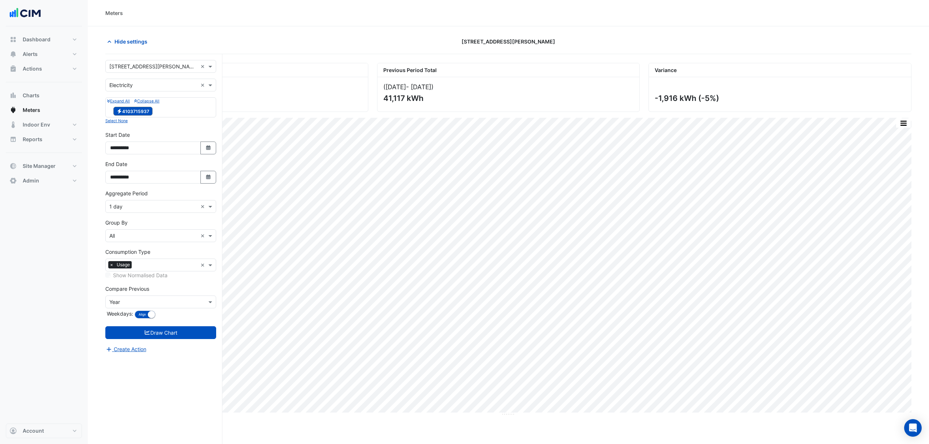
click at [160, 206] on input "text" at bounding box center [153, 207] width 88 height 8
click at [124, 251] on div "1 hour" at bounding box center [161, 255] width 110 height 11
click at [130, 330] on button "Draw Chart" at bounding box center [160, 332] width 111 height 13
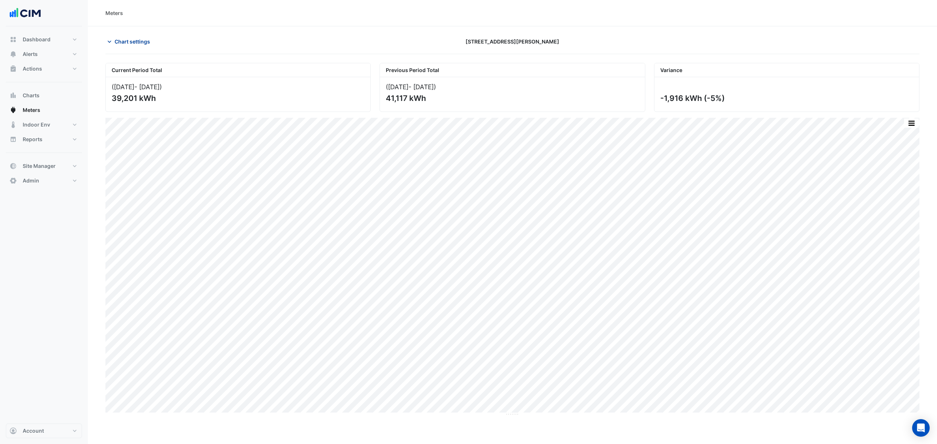
click at [113, 40] on icon "button" at bounding box center [109, 41] width 7 height 7
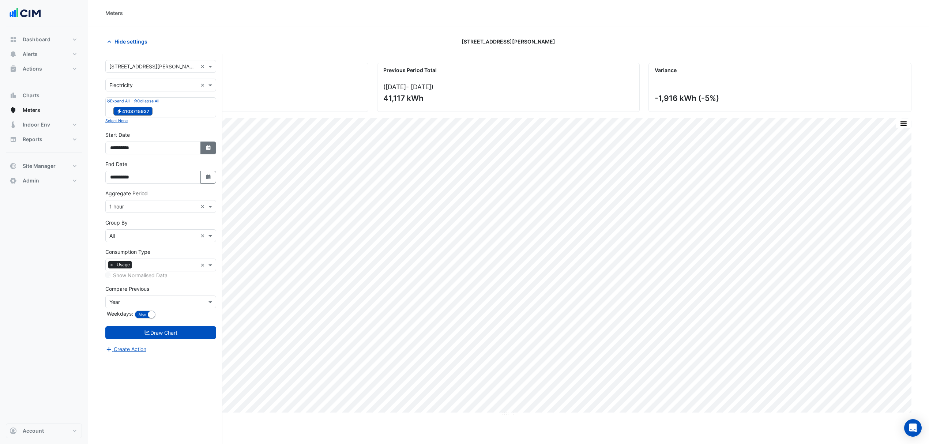
click at [209, 150] on icon "button" at bounding box center [208, 147] width 4 height 5
select select "*"
select select "****"
click at [116, 50] on span "Previous month" at bounding box center [117, 51] width 5 height 5
select select "*"
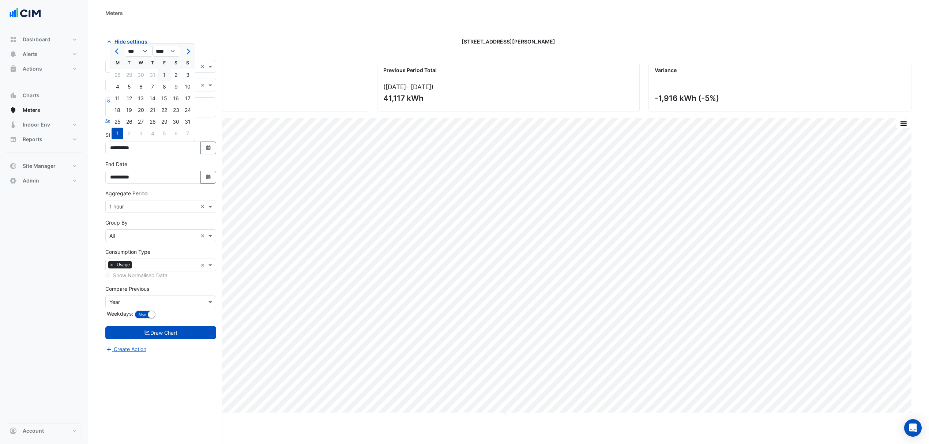
click at [165, 72] on div "1" at bounding box center [164, 75] width 12 height 12
type input "**********"
click at [209, 178] on icon "Select Date" at bounding box center [208, 177] width 7 height 5
click at [121, 79] on button "Previous month" at bounding box center [117, 81] width 9 height 12
select select "*"
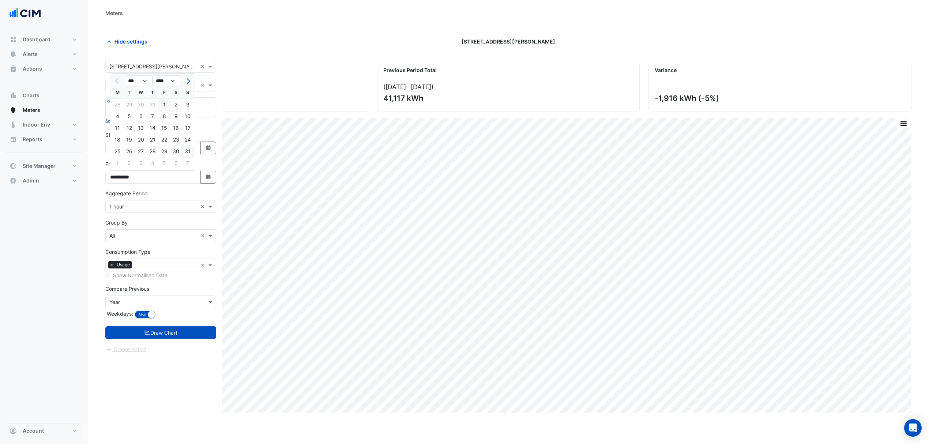
click at [189, 151] on div "31" at bounding box center [188, 152] width 12 height 12
type input "**********"
click at [182, 340] on form "**********" at bounding box center [160, 206] width 111 height 293
click at [182, 337] on button "Draw Chart" at bounding box center [160, 332] width 111 height 13
